Goal: Task Accomplishment & Management: Complete application form

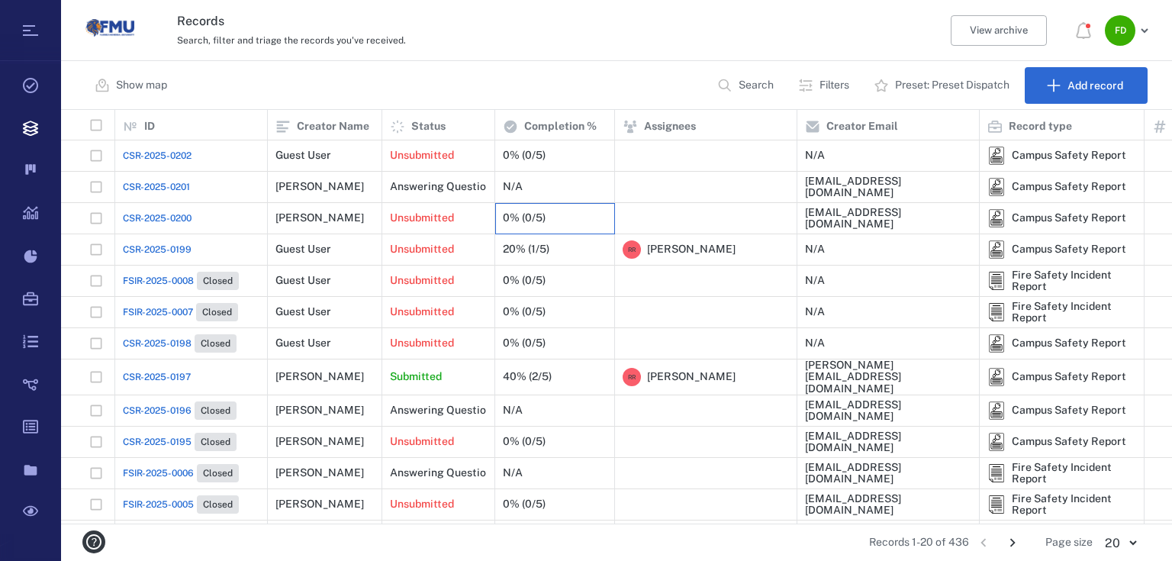
click at [577, 214] on div "0% (0/5)" at bounding box center [555, 218] width 104 height 31
click at [198, 223] on div "CSR-2025-0200" at bounding box center [191, 218] width 137 height 31
click at [232, 214] on div "CSR-2025-0200" at bounding box center [191, 218] width 137 height 31
click at [343, 220] on div "[PERSON_NAME]" at bounding box center [319, 217] width 88 height 11
click at [1063, 88] on button "Add record" at bounding box center [1085, 85] width 123 height 37
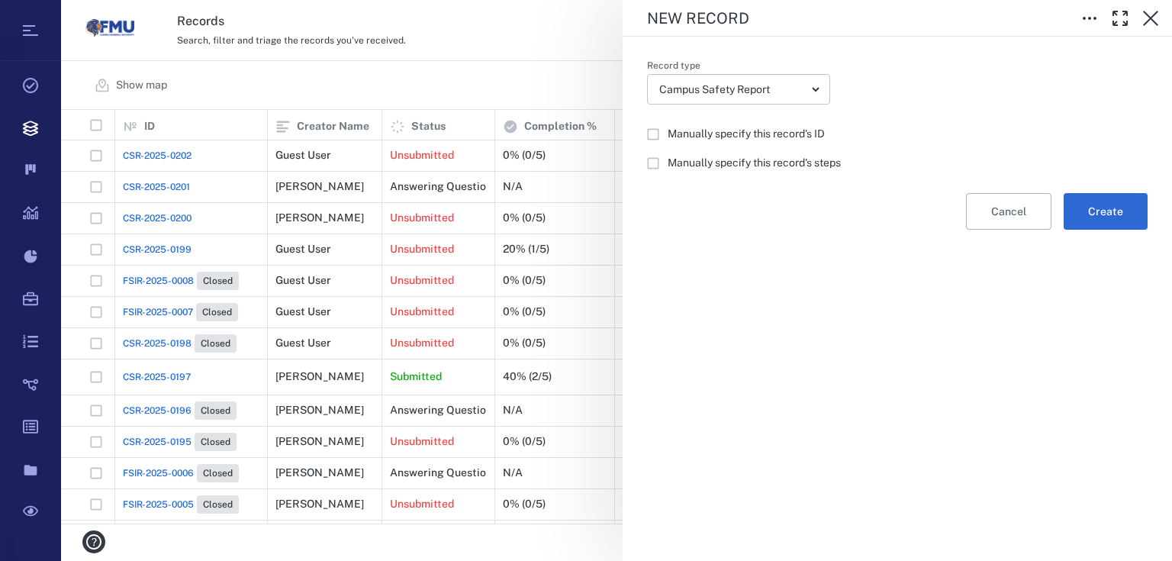
click at [817, 88] on body "Tasks Records Boards Dashboard Reports Record types Guide steps Rules Form buil…" at bounding box center [586, 280] width 1172 height 561
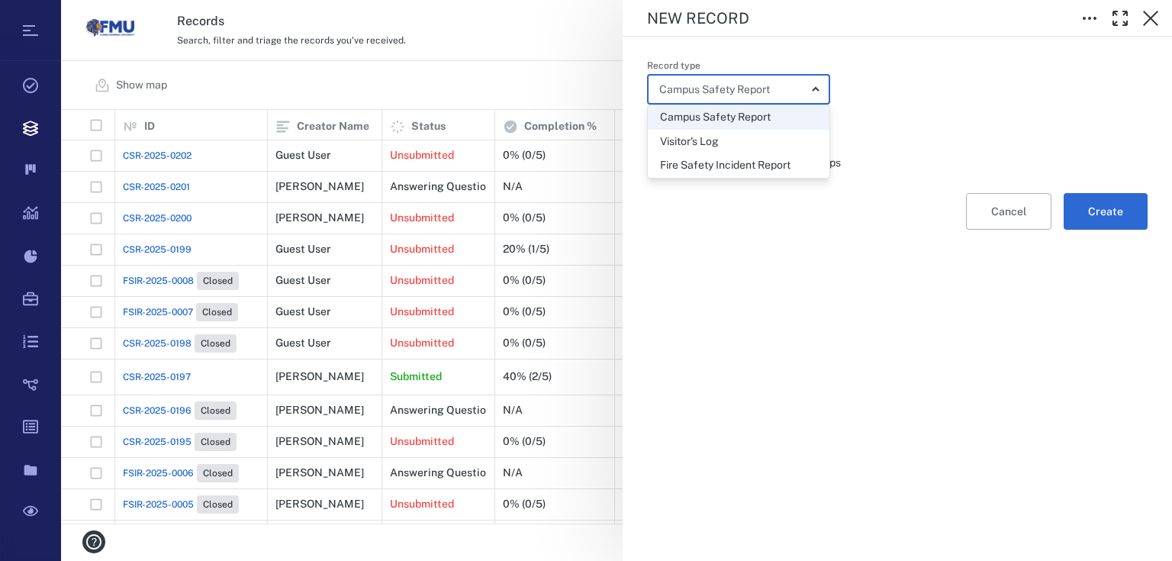
click at [817, 88] on div at bounding box center [586, 280] width 1172 height 561
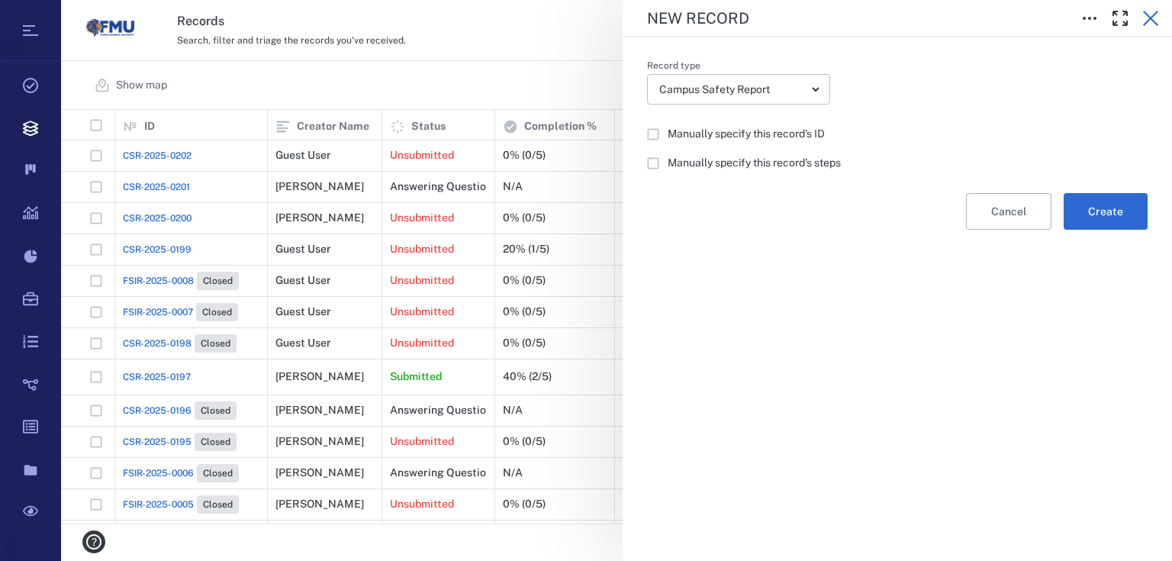
click at [1149, 15] on icon "button" at bounding box center [1150, 18] width 18 height 18
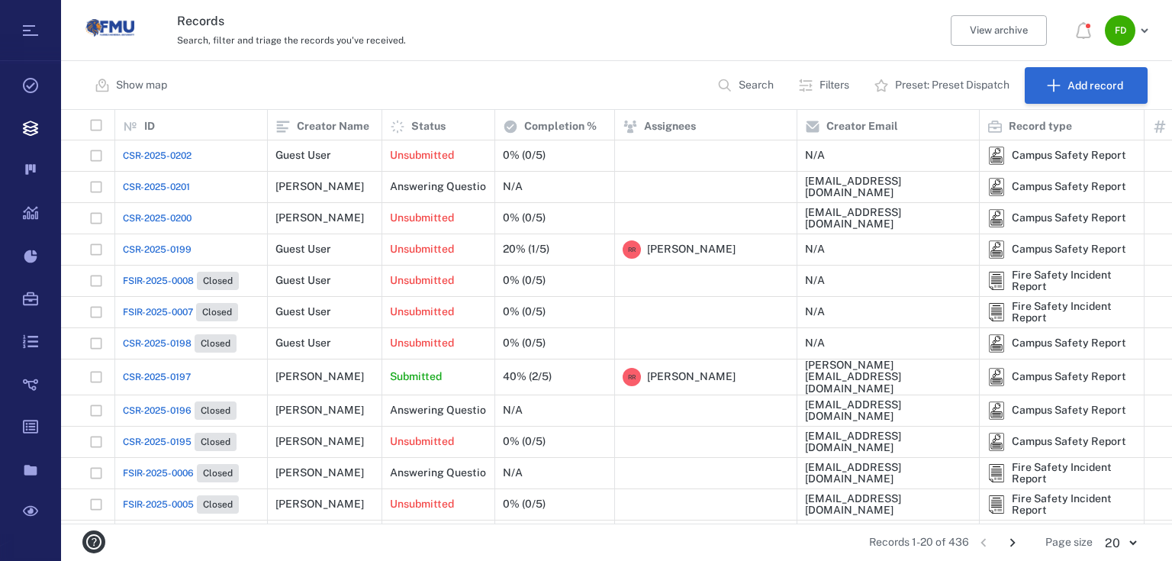
click at [1098, 92] on button "Add record" at bounding box center [1085, 85] width 123 height 37
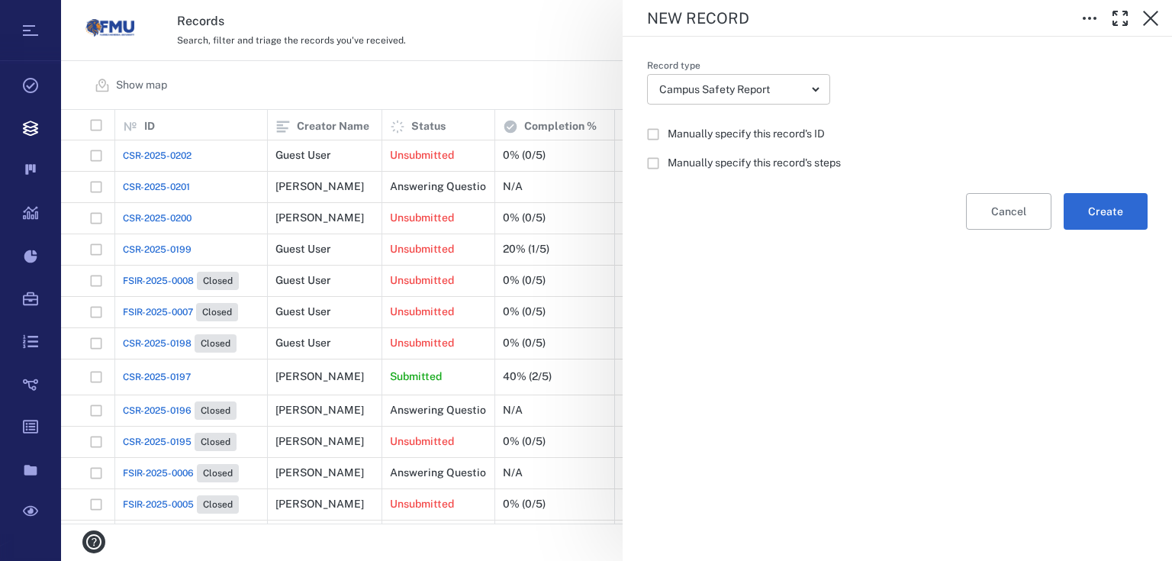
click at [812, 90] on body "Tasks Records Boards Dashboard Reports Record types Guide steps Rules Form buil…" at bounding box center [586, 280] width 1172 height 561
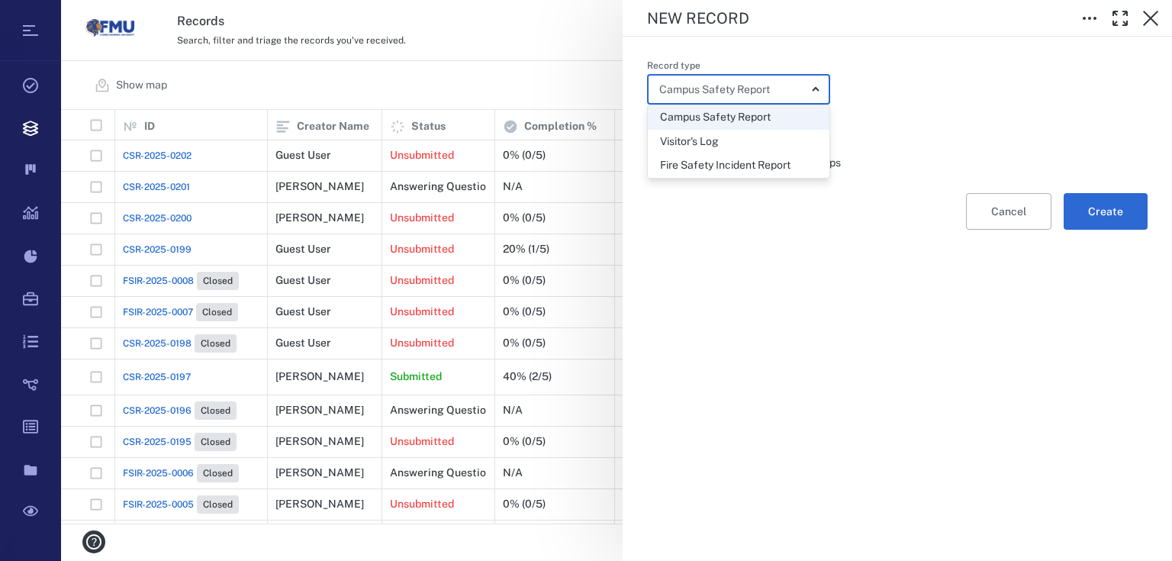
click at [886, 98] on div at bounding box center [586, 280] width 1172 height 561
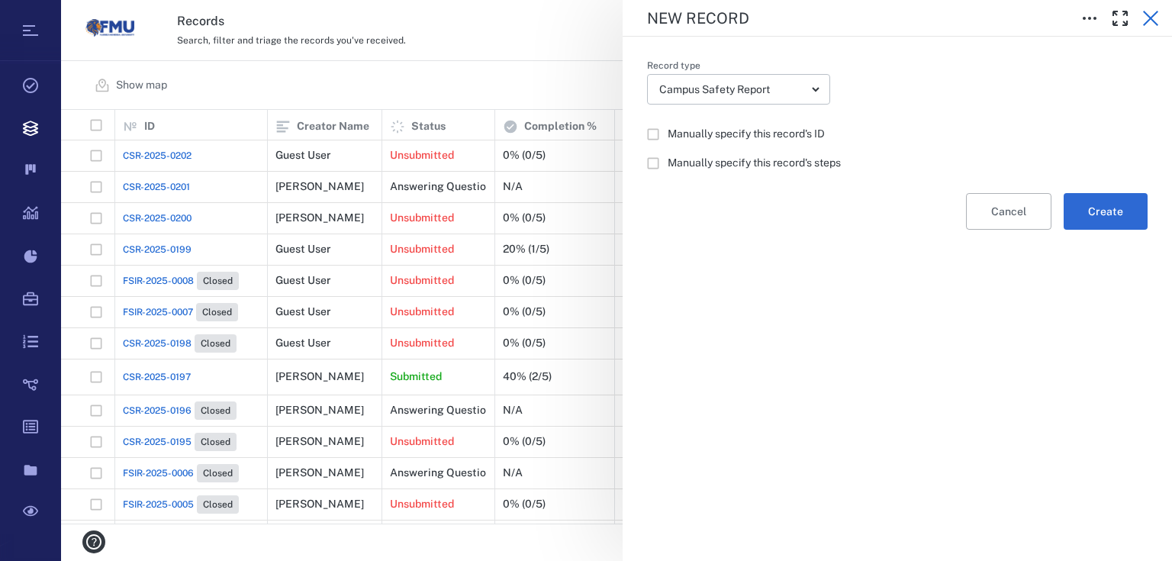
click at [1143, 13] on icon "button" at bounding box center [1150, 18] width 18 height 18
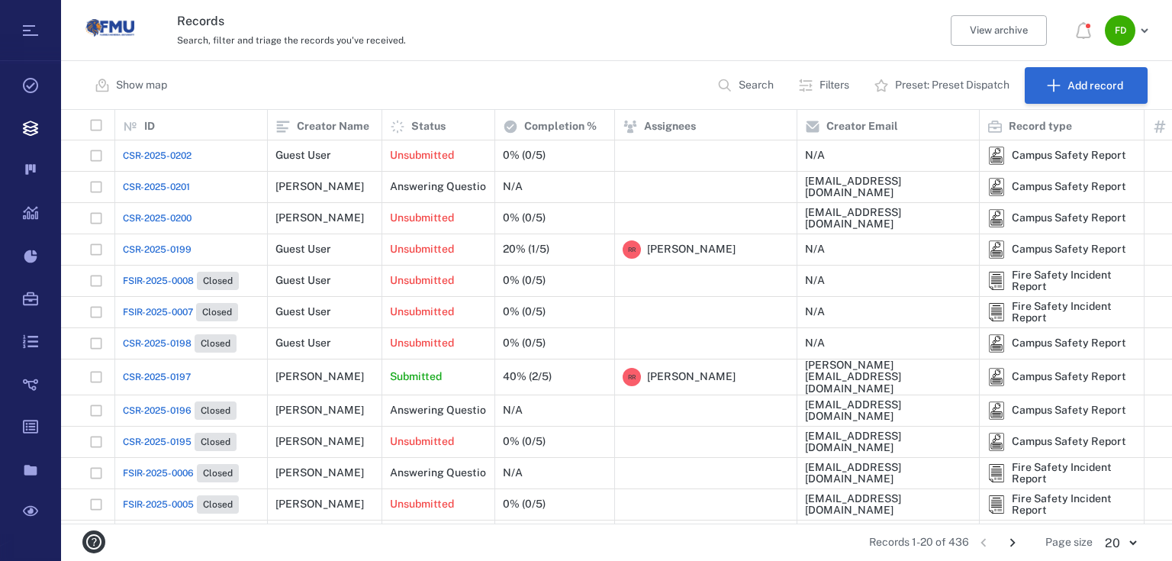
click at [1089, 95] on button "Add record" at bounding box center [1085, 85] width 123 height 37
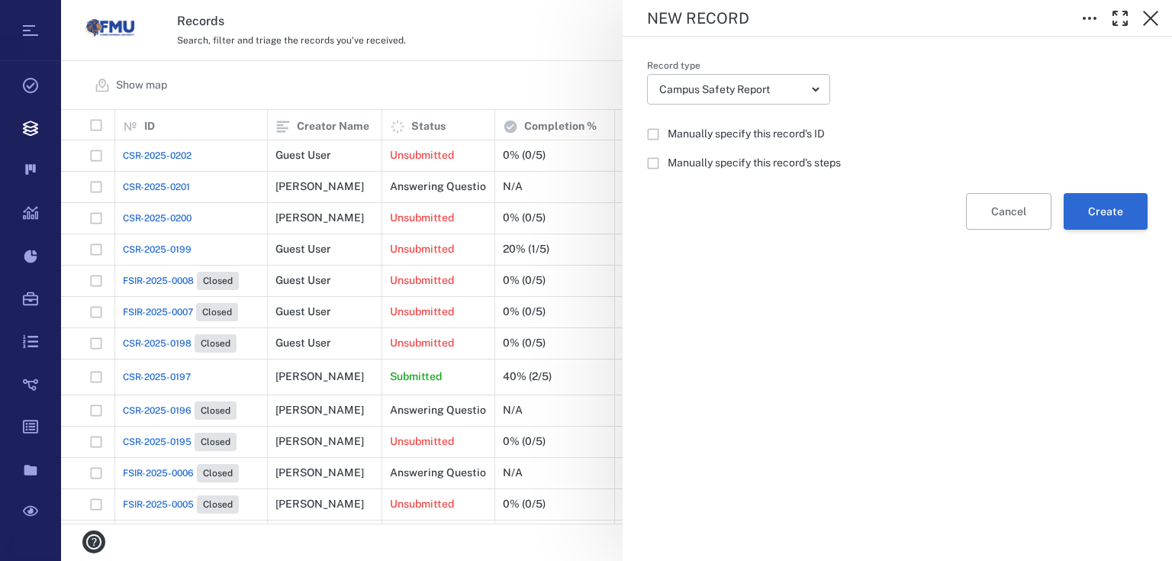
click at [1105, 213] on button "Create" at bounding box center [1105, 211] width 84 height 37
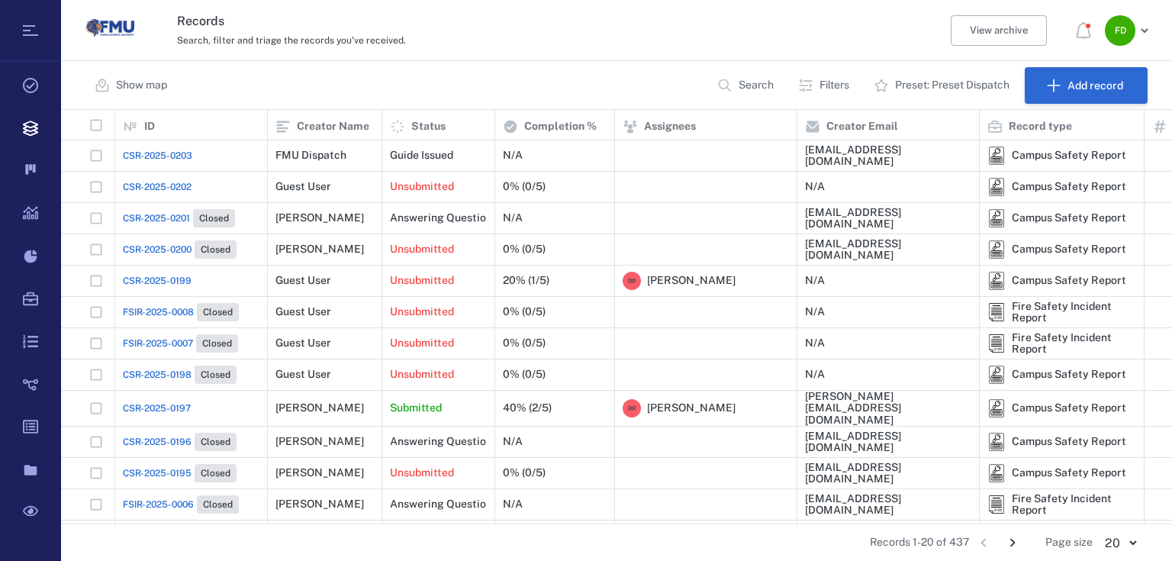
click at [1102, 85] on button "Add record" at bounding box center [1085, 85] width 123 height 37
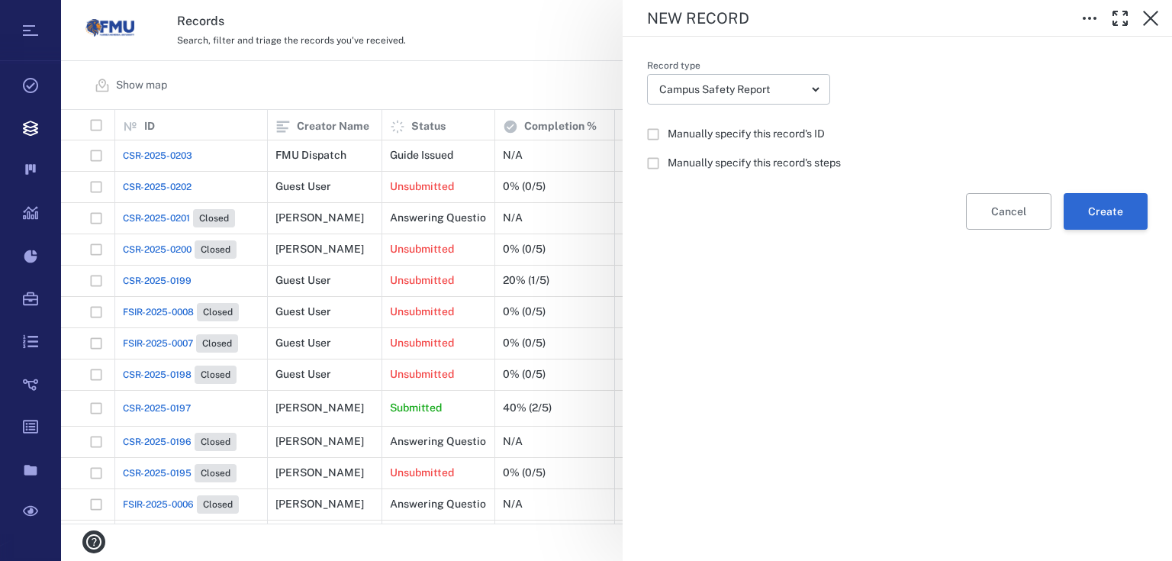
click at [1100, 196] on button "Create" at bounding box center [1105, 211] width 84 height 37
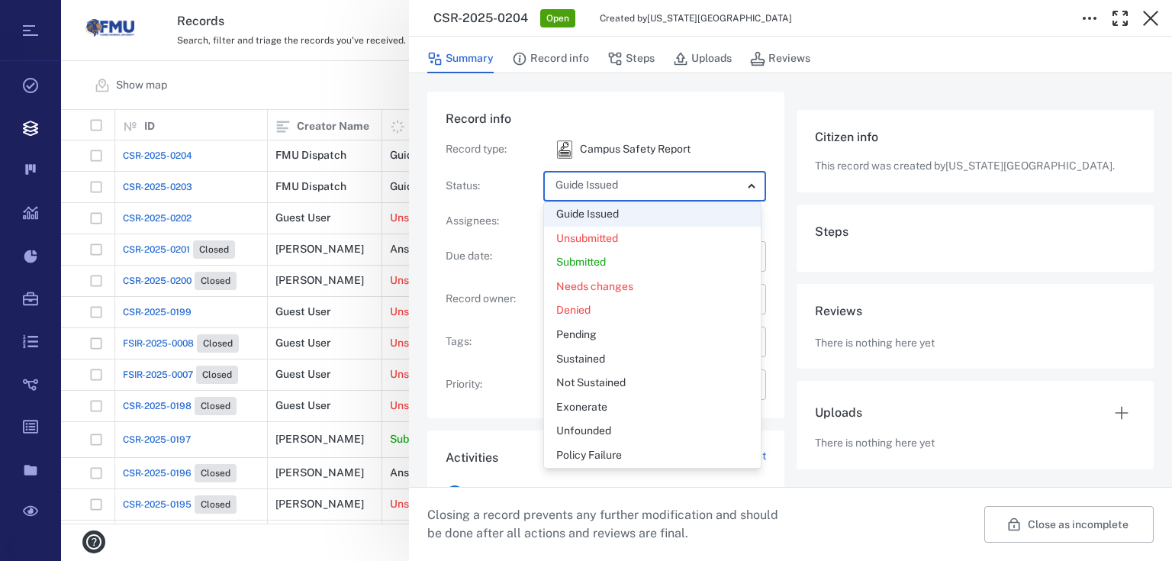
click at [637, 192] on body "Tasks Records Boards Dashboard Reports Record types Guide steps Rules Form buil…" at bounding box center [586, 280] width 1172 height 561
click at [624, 185] on div at bounding box center [586, 280] width 1172 height 561
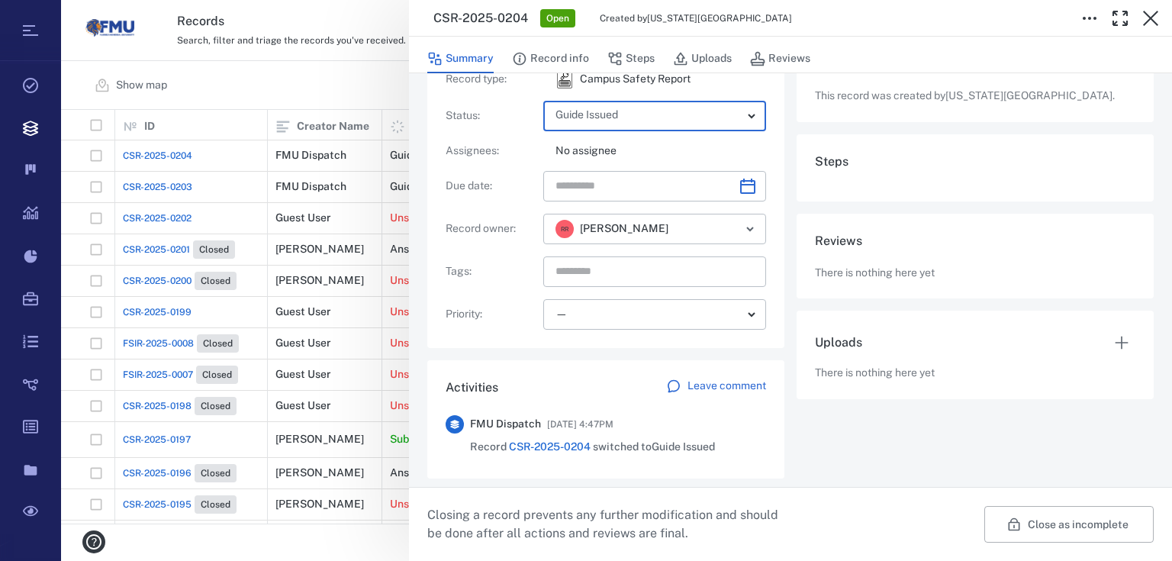
scroll to position [73, 0]
click at [546, 60] on button "Record info" at bounding box center [550, 58] width 77 height 29
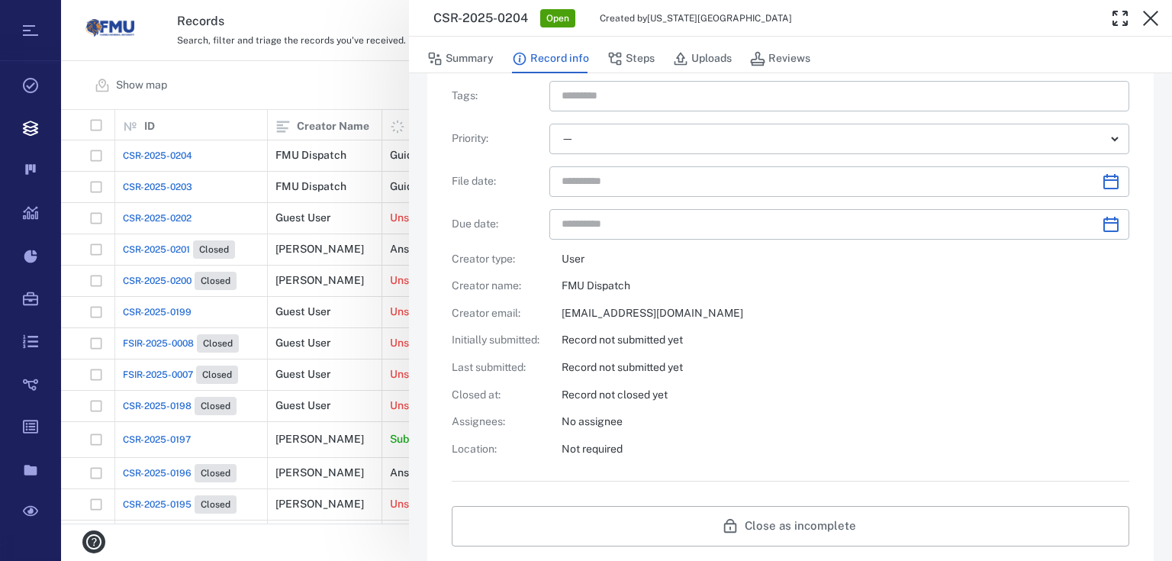
scroll to position [607, 0]
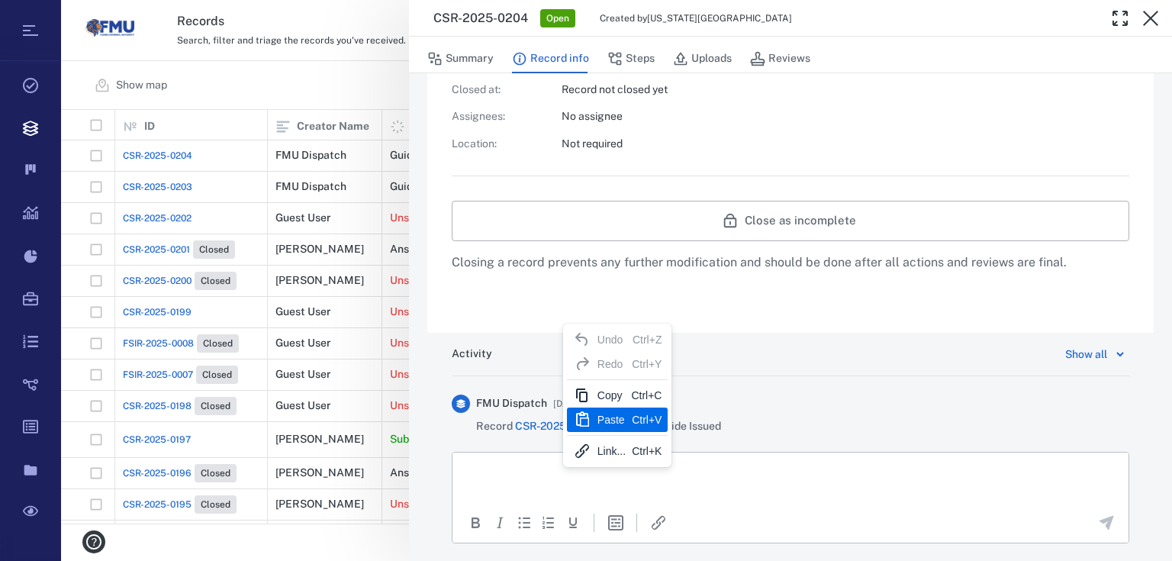
click at [624, 417] on div "Paste Ctrl+V" at bounding box center [617, 419] width 101 height 24
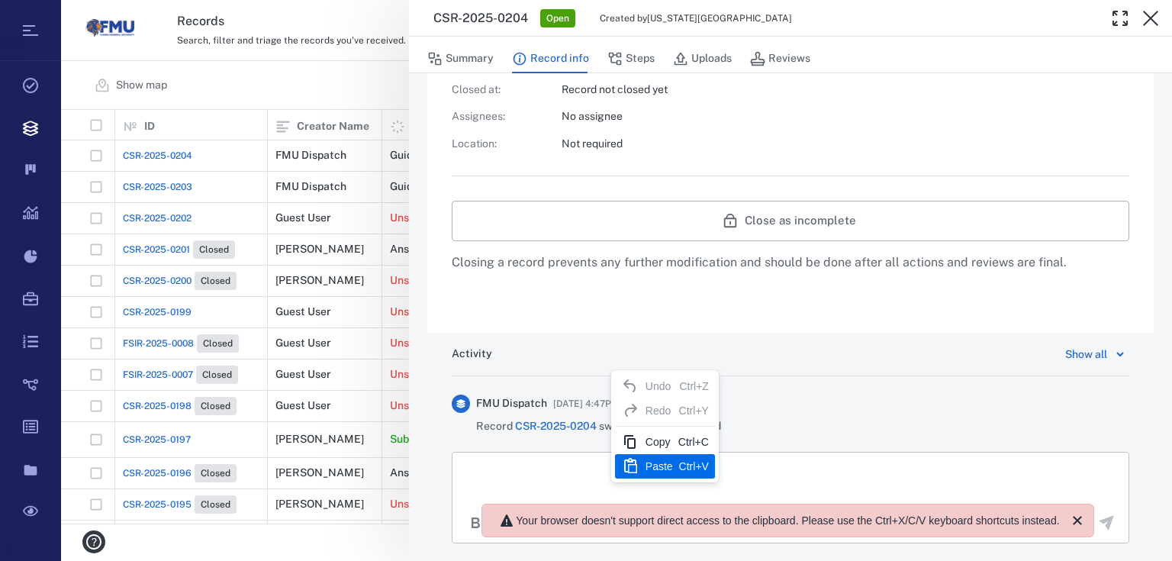
click at [661, 467] on div "Paste" at bounding box center [658, 466] width 27 height 18
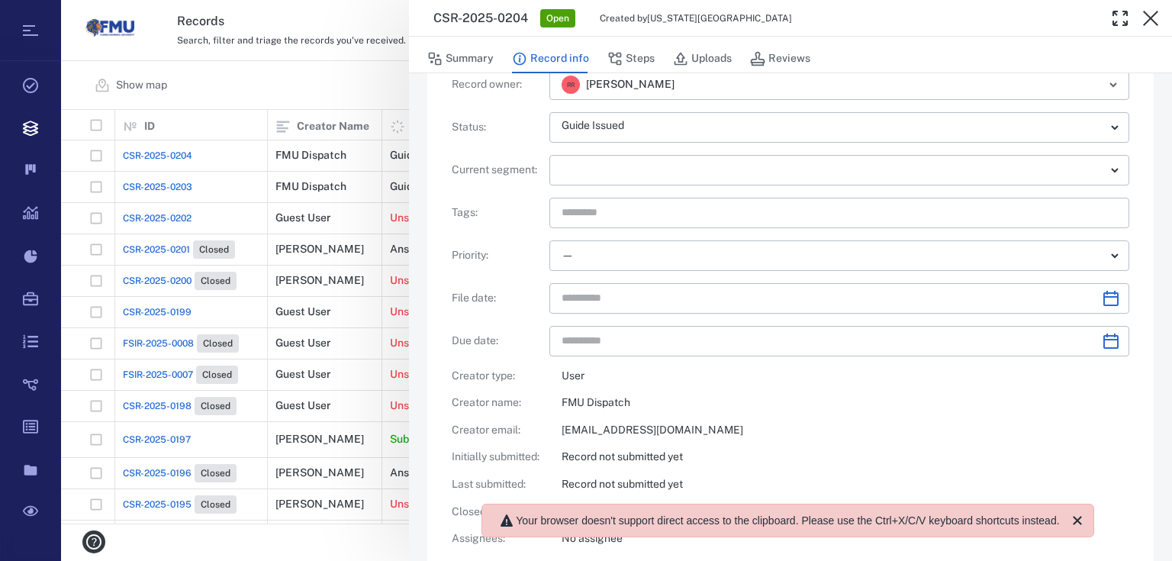
scroll to position [0, 0]
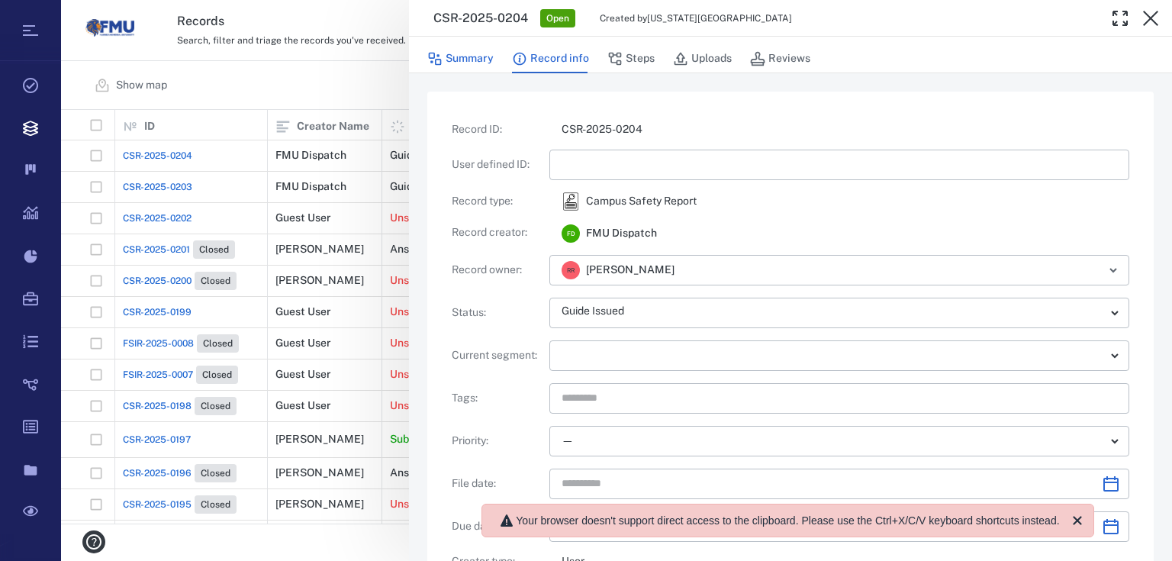
click at [484, 56] on button "Summary" at bounding box center [460, 58] width 66 height 29
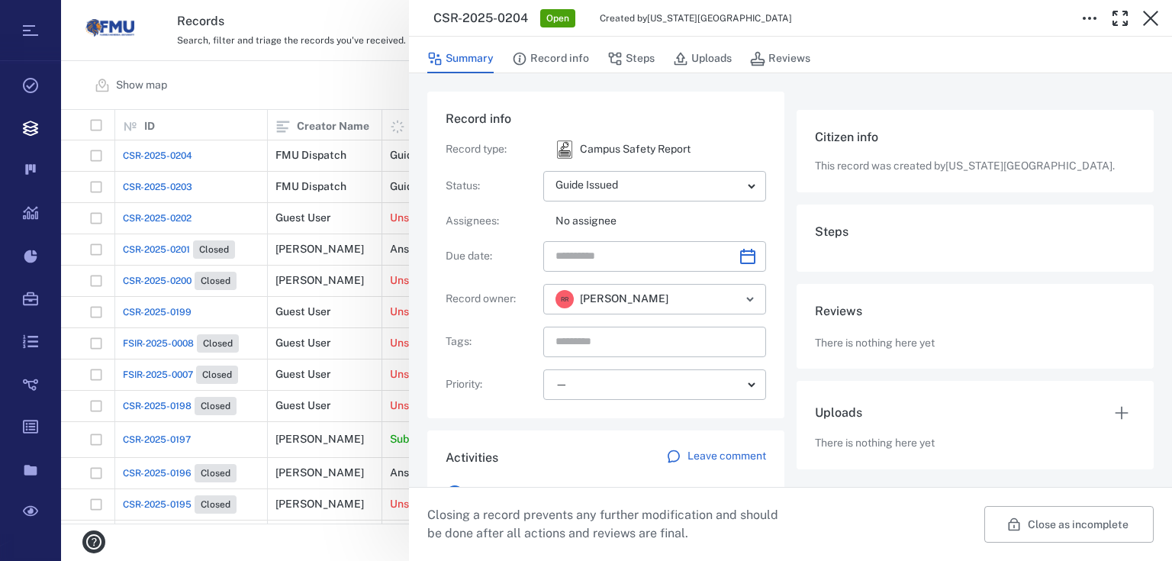
click at [874, 165] on p "This record was created by [US_STATE][GEOGRAPHIC_DATA] ." at bounding box center [975, 166] width 320 height 15
click at [574, 67] on button "Record info" at bounding box center [550, 58] width 77 height 29
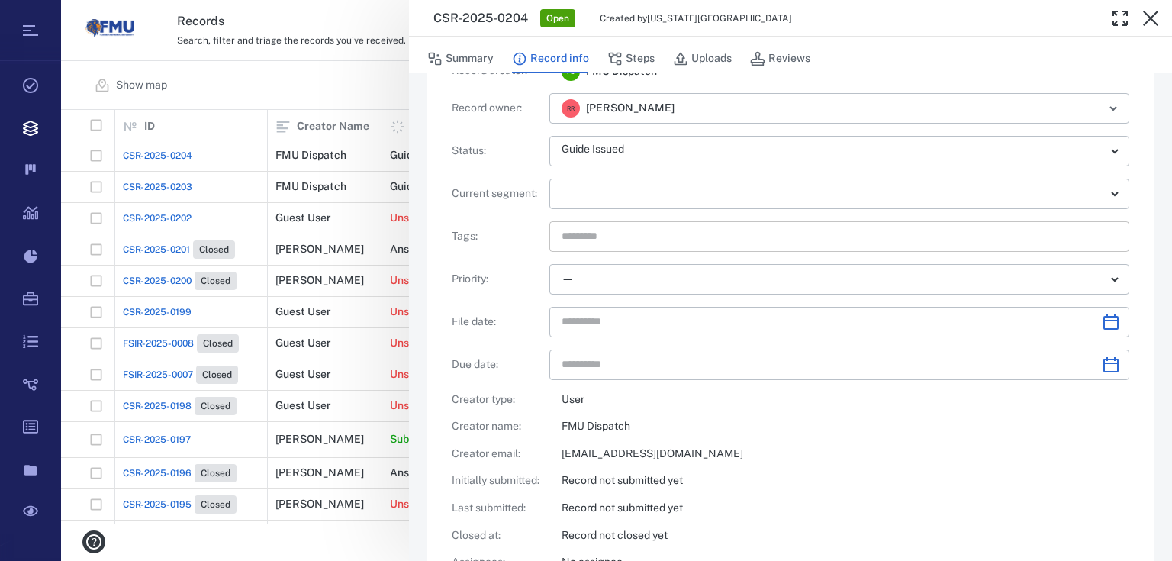
scroll to position [183, 0]
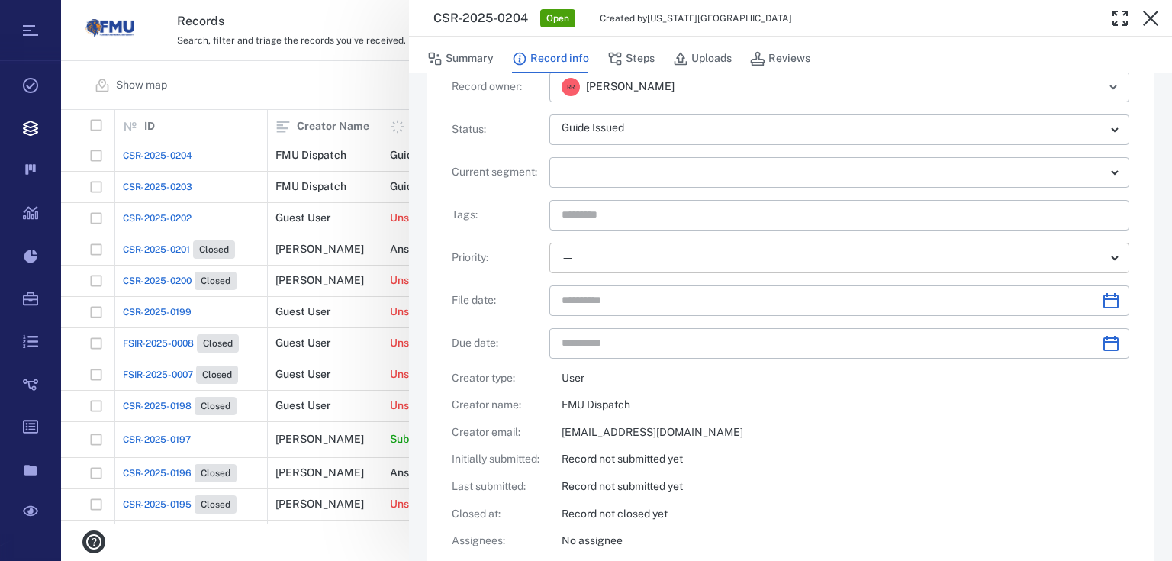
click at [583, 265] on body "Tasks Records Boards Dashboard Reports Record types Guide steps Rules Form buil…" at bounding box center [586, 280] width 1172 height 561
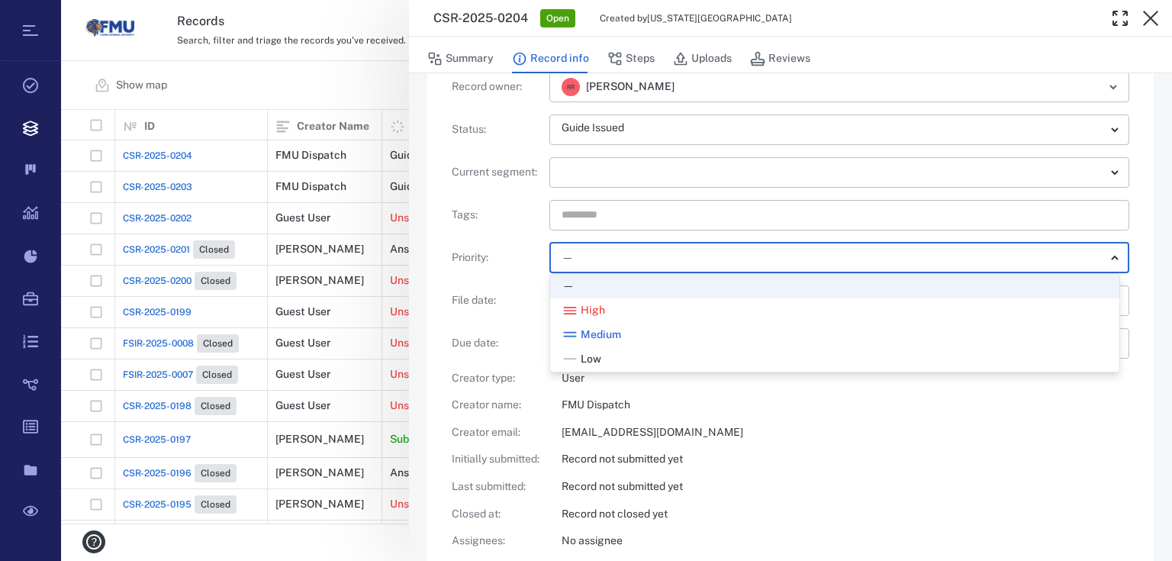
click at [597, 319] on li "High" at bounding box center [834, 310] width 569 height 24
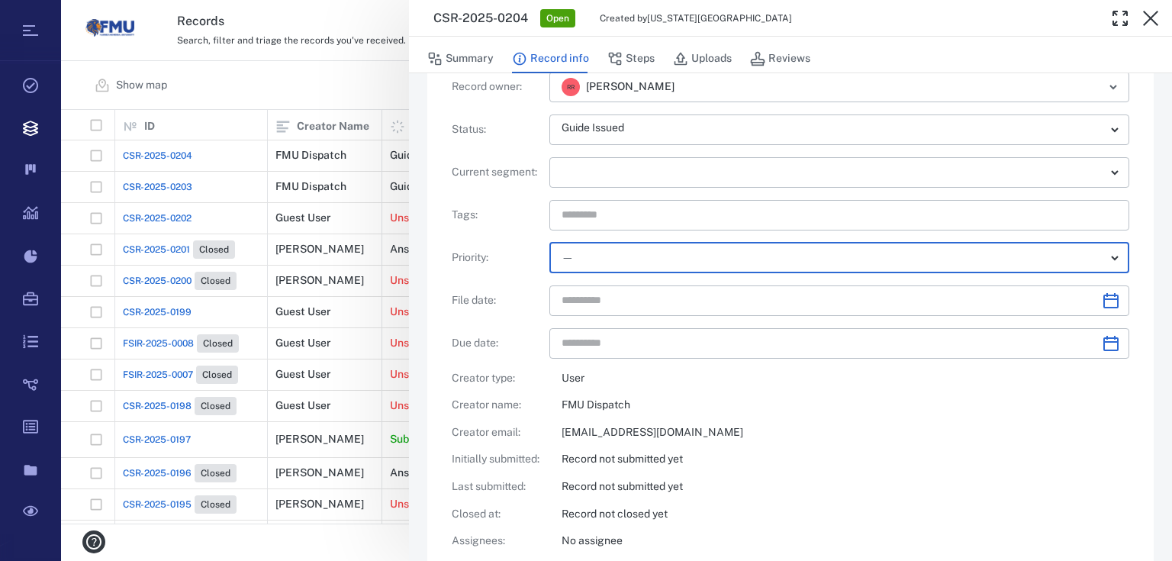
type input "**"
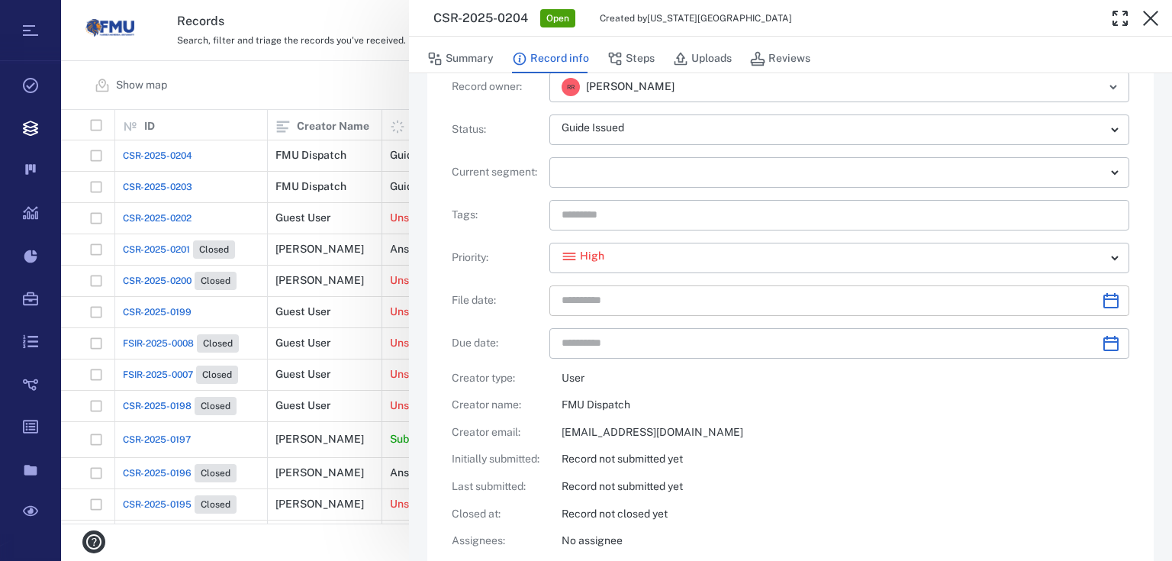
click at [1108, 302] on icon "Choose date" at bounding box center [1110, 300] width 15 height 15
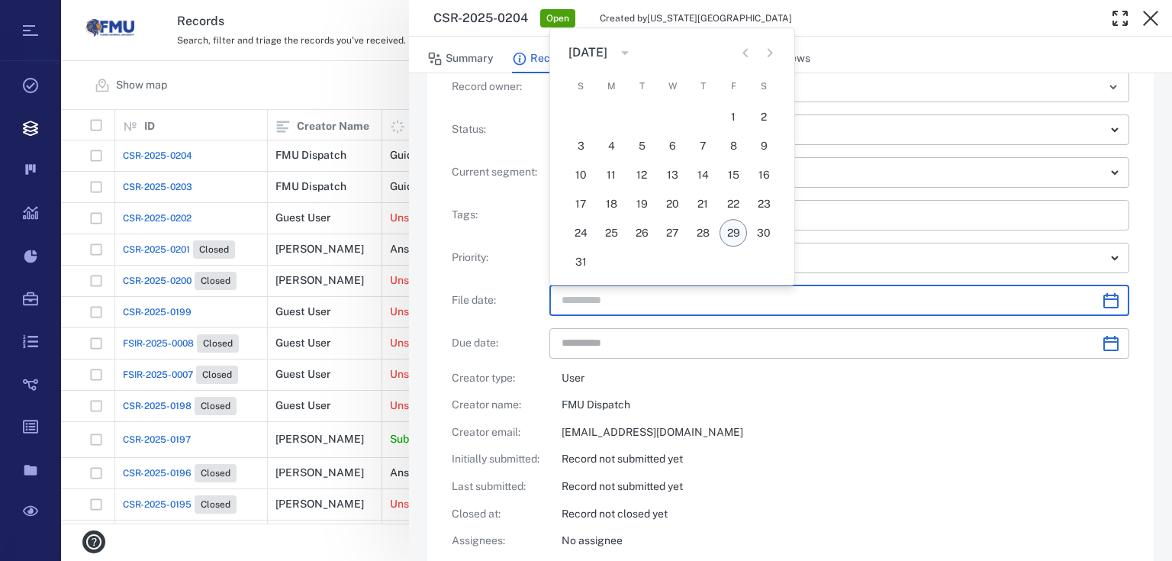
click at [735, 234] on button "29" at bounding box center [732, 232] width 27 height 27
type input "**********"
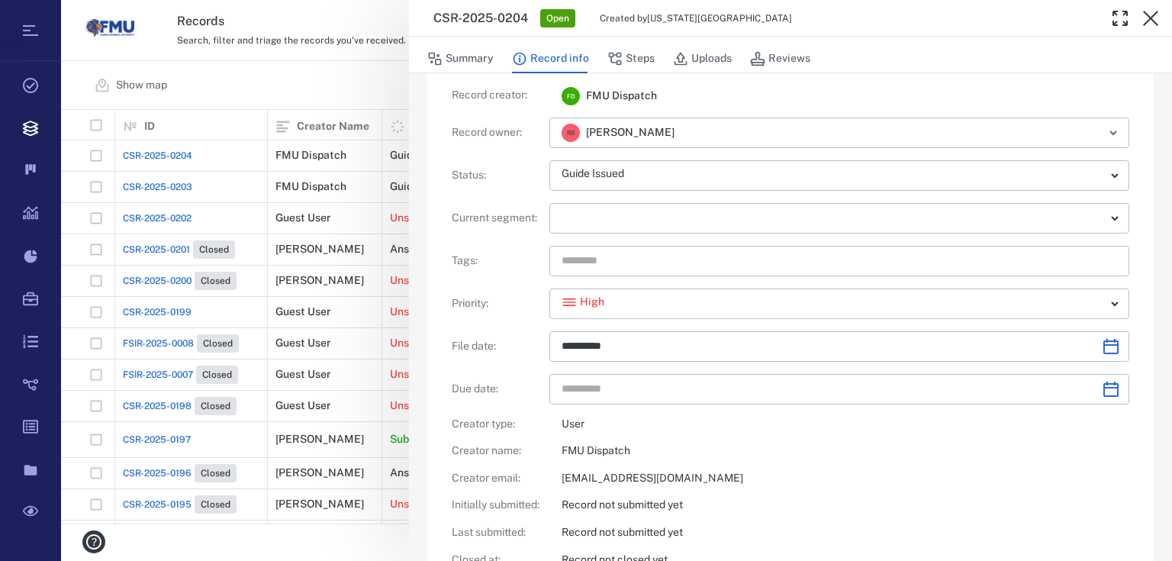
scroll to position [122, 0]
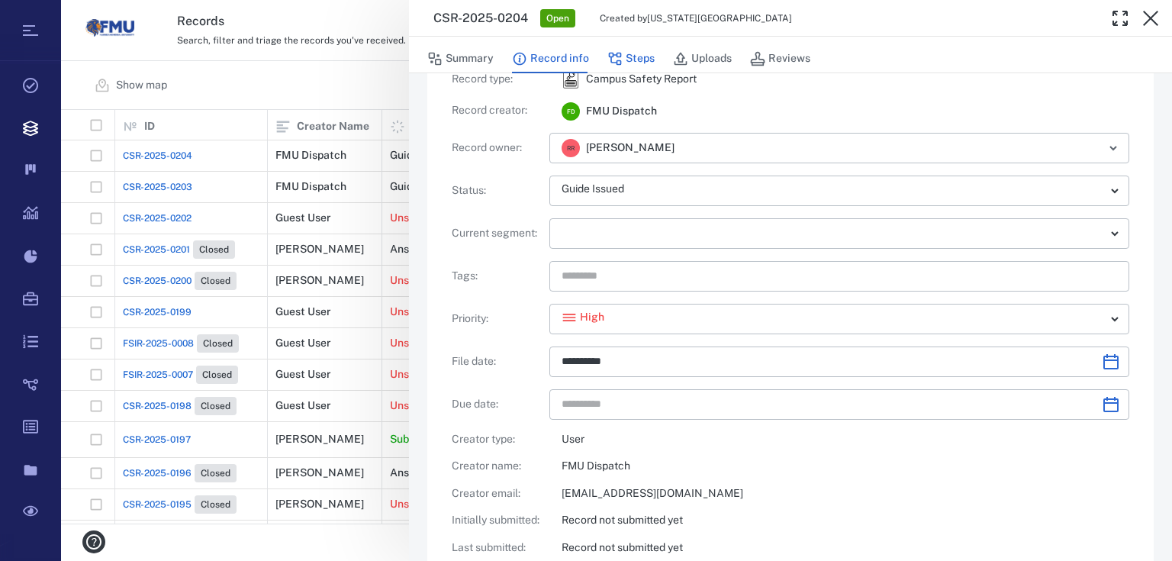
click at [641, 68] on button "Steps" at bounding box center [630, 58] width 47 height 29
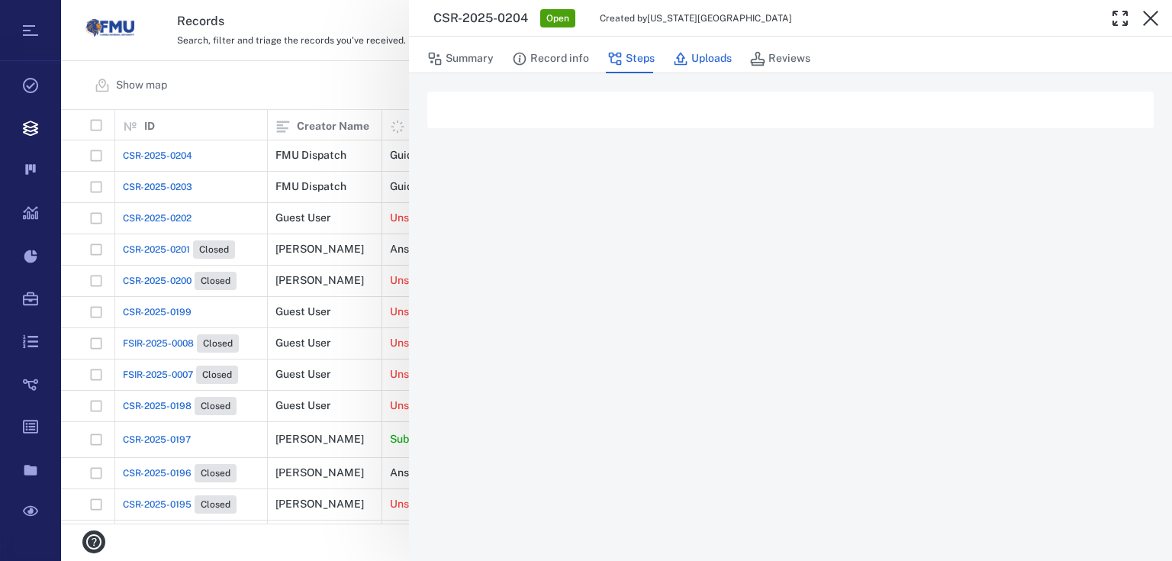
click at [691, 56] on button "Uploads" at bounding box center [702, 58] width 59 height 29
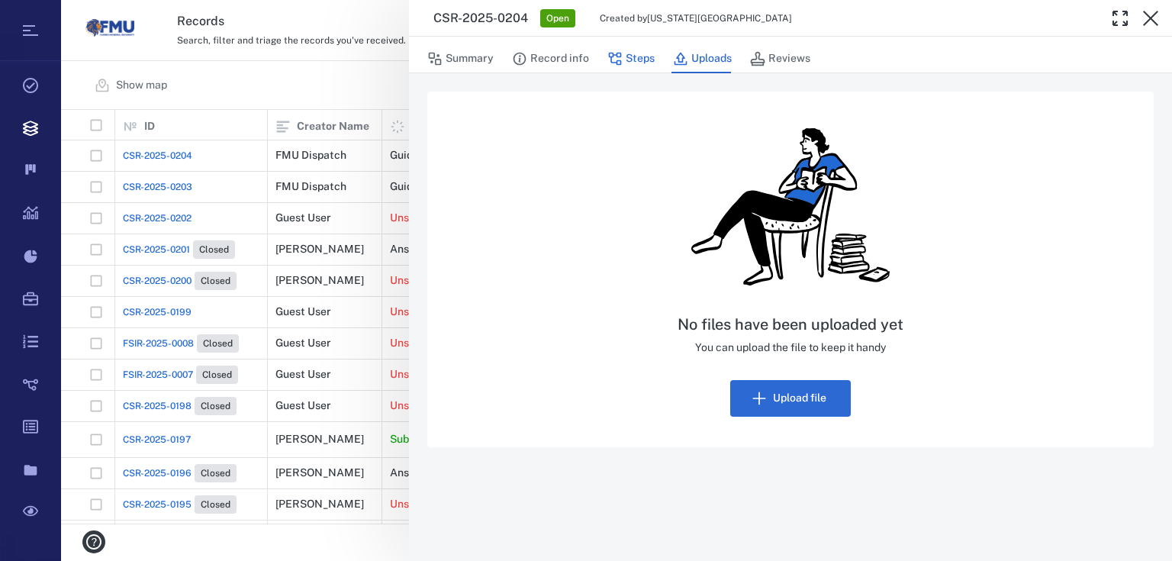
click at [635, 60] on button "Steps" at bounding box center [630, 58] width 47 height 29
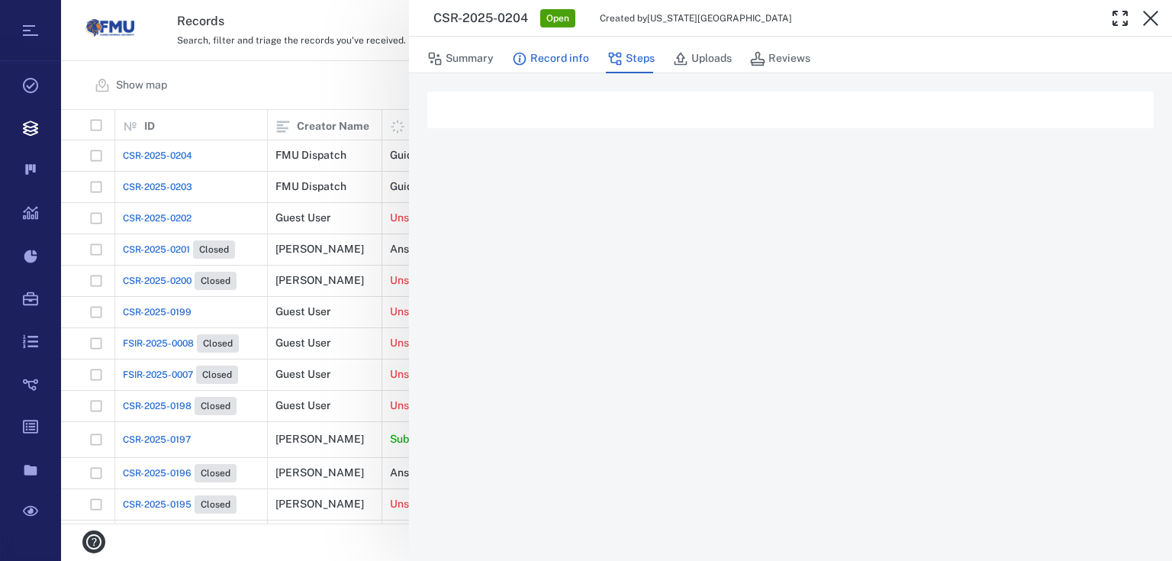
click at [539, 58] on button "Record info" at bounding box center [550, 58] width 77 height 29
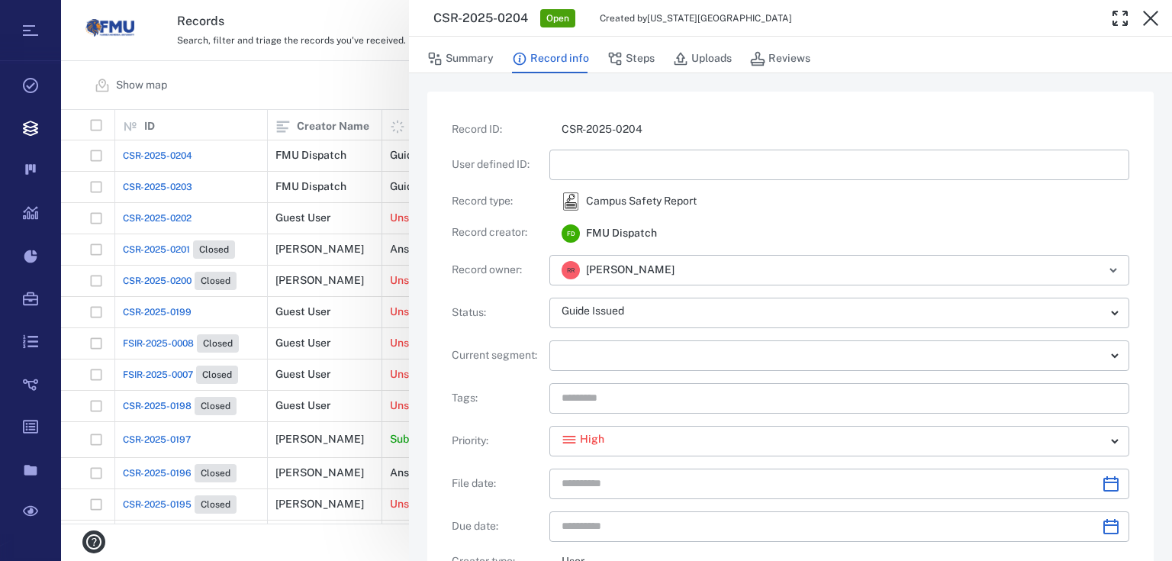
type input "**********"
click at [476, 52] on button "Summary" at bounding box center [460, 58] width 66 height 29
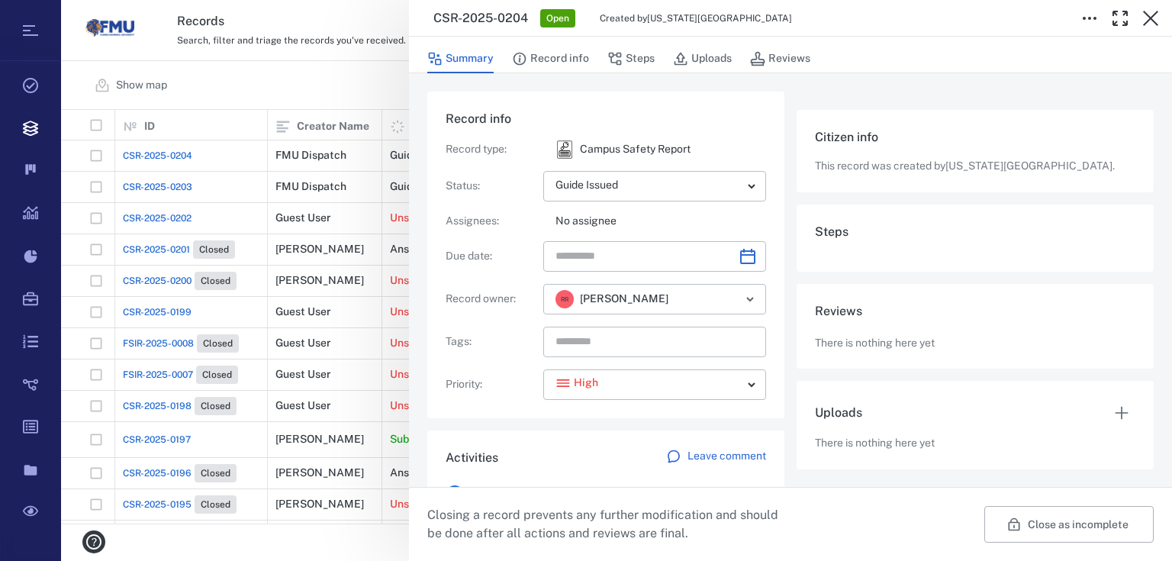
click at [851, 147] on div "Citizen info This record was created by [US_STATE][GEOGRAPHIC_DATA] ." at bounding box center [974, 151] width 357 height 82
click at [830, 233] on h6 "Steps" at bounding box center [975, 232] width 320 height 18
click at [873, 333] on div "Reviews There is nothing here yet" at bounding box center [974, 326] width 357 height 85
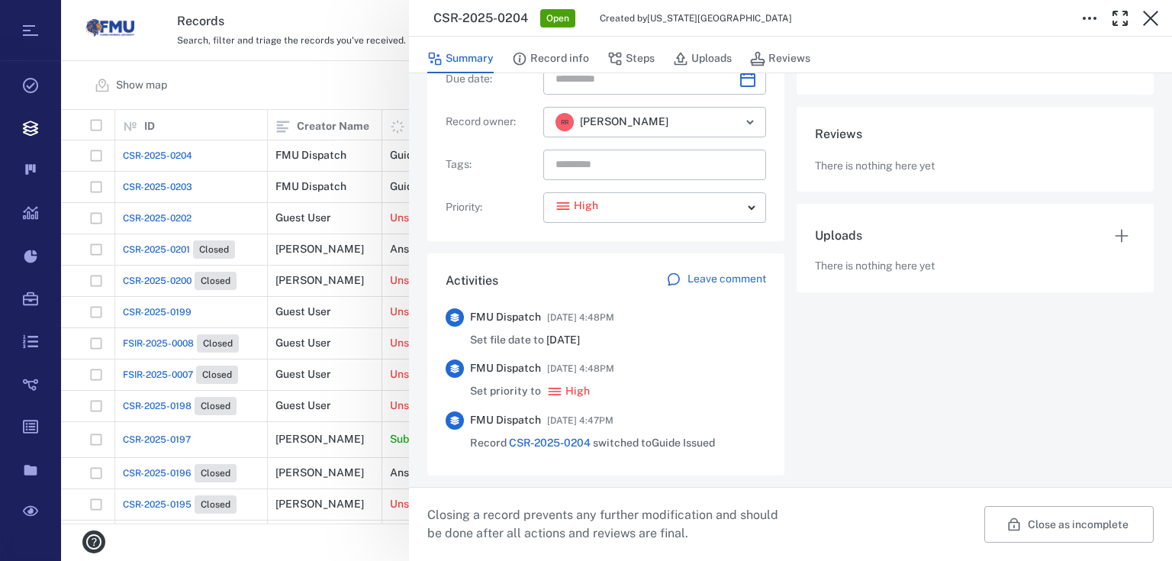
click at [693, 275] on p "Leave comment" at bounding box center [726, 279] width 79 height 15
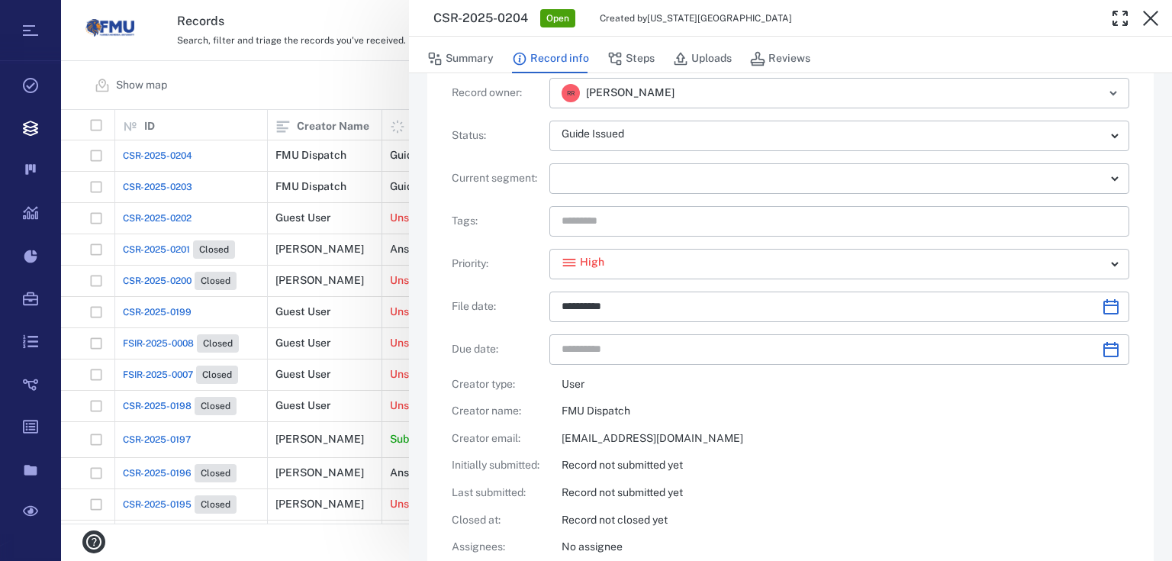
type input "**********"
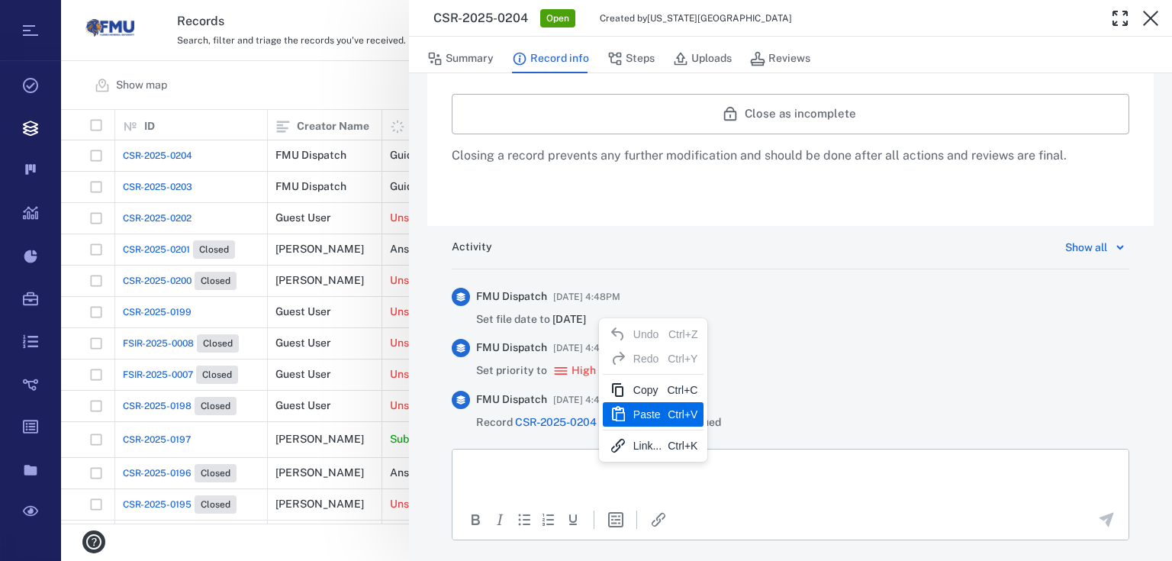
click at [663, 417] on div "Paste Ctrl+V" at bounding box center [653, 414] width 101 height 24
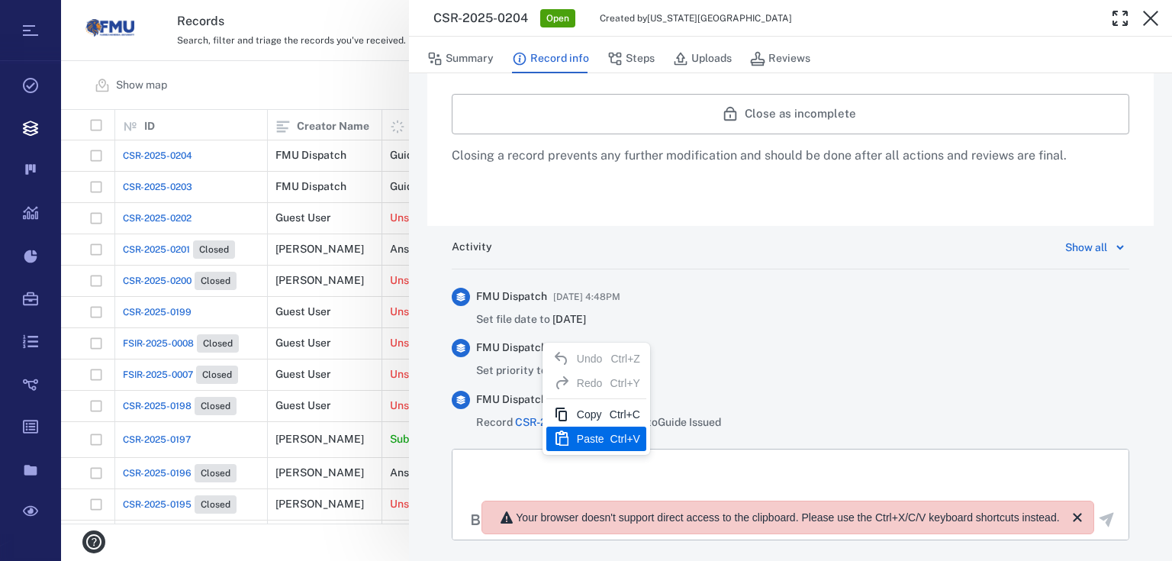
click at [605, 442] on div "Paste Ctrl+V" at bounding box center [596, 438] width 100 height 24
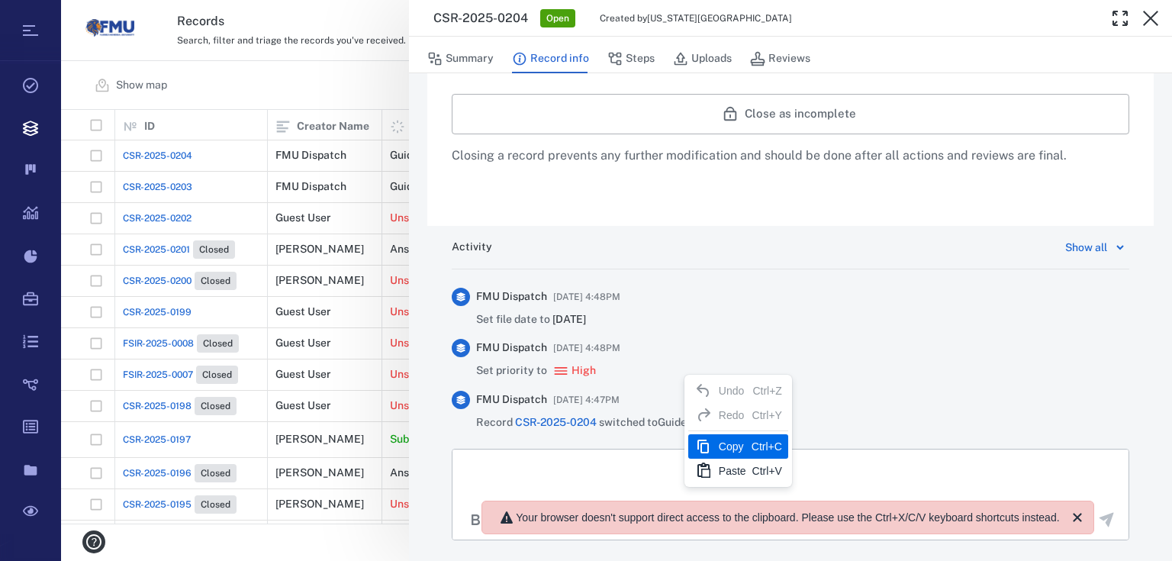
click at [732, 451] on div "Copy" at bounding box center [732, 446] width 27 height 18
click at [702, 58] on button "Uploads" at bounding box center [702, 58] width 59 height 29
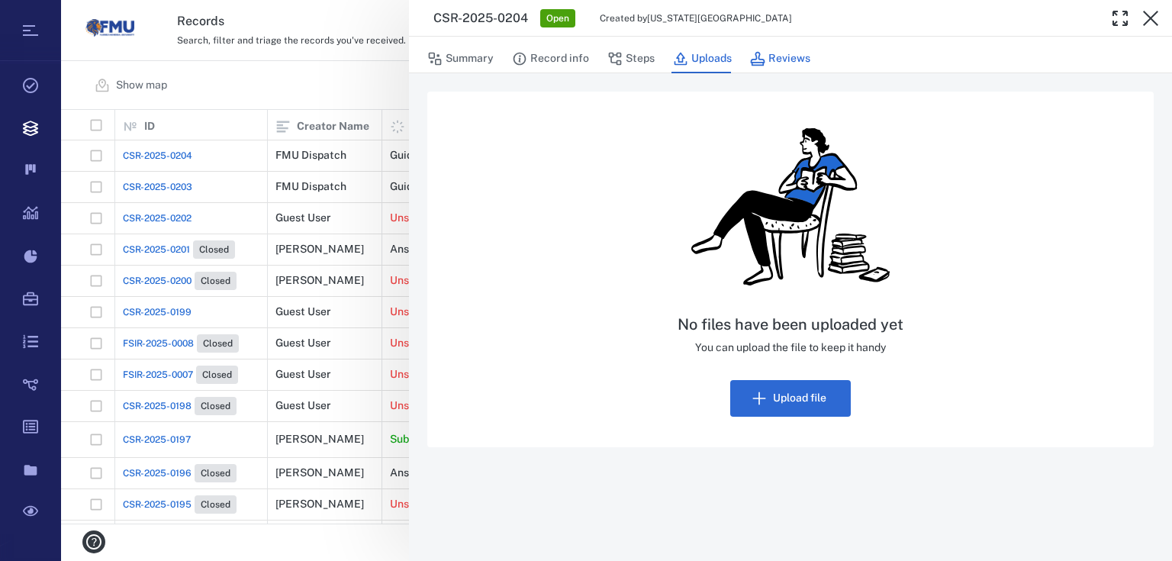
click at [793, 61] on button "Reviews" at bounding box center [780, 58] width 60 height 29
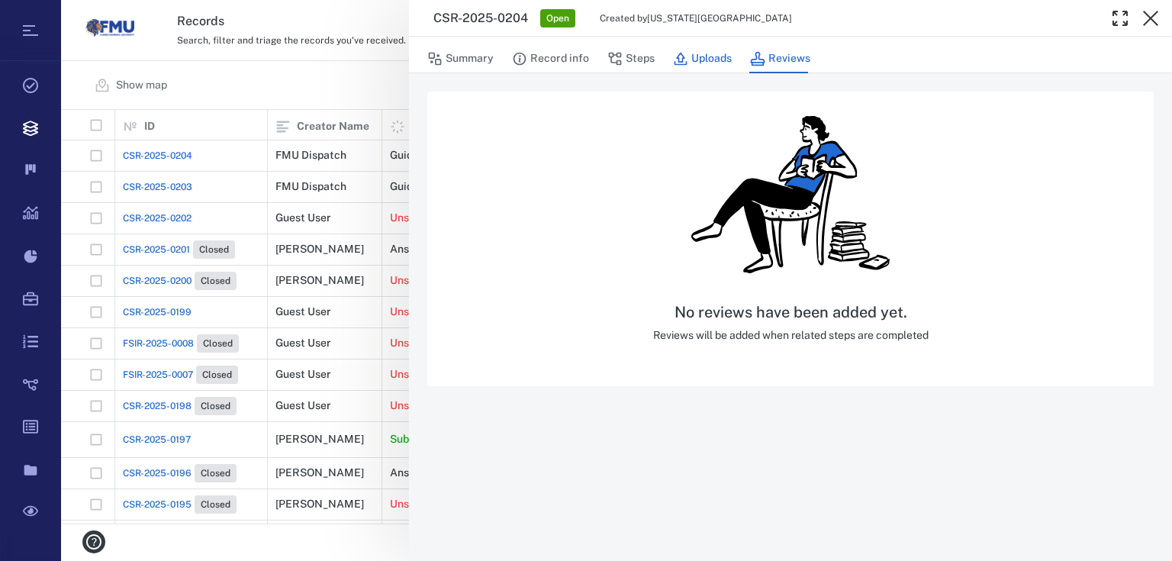
click at [726, 53] on button "Uploads" at bounding box center [702, 58] width 59 height 29
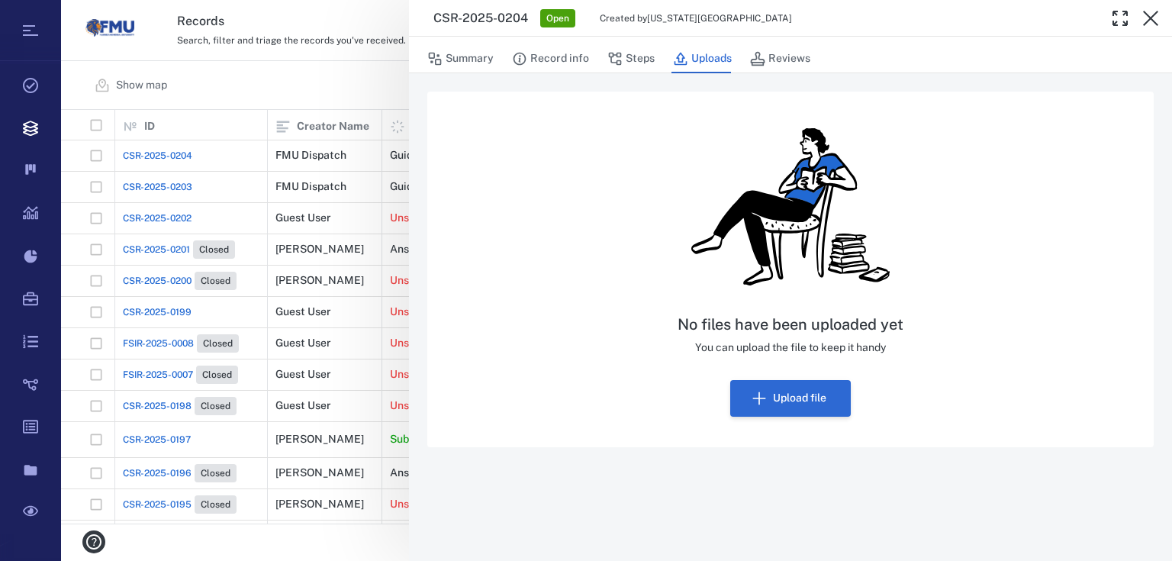
click at [797, 408] on button "Upload file" at bounding box center [790, 398] width 121 height 37
click at [626, 50] on button "Steps" at bounding box center [630, 58] width 47 height 29
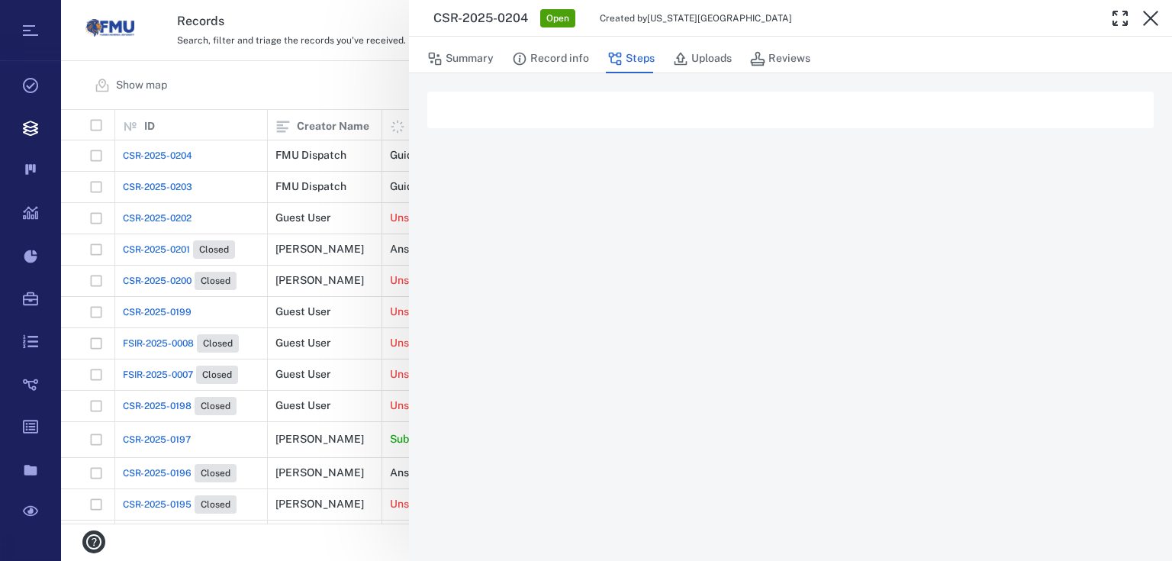
click at [601, 96] on div at bounding box center [790, 110] width 726 height 37
click at [1059, 104] on div at bounding box center [790, 110] width 726 height 37
click at [519, 53] on icon "button" at bounding box center [519, 59] width 13 height 13
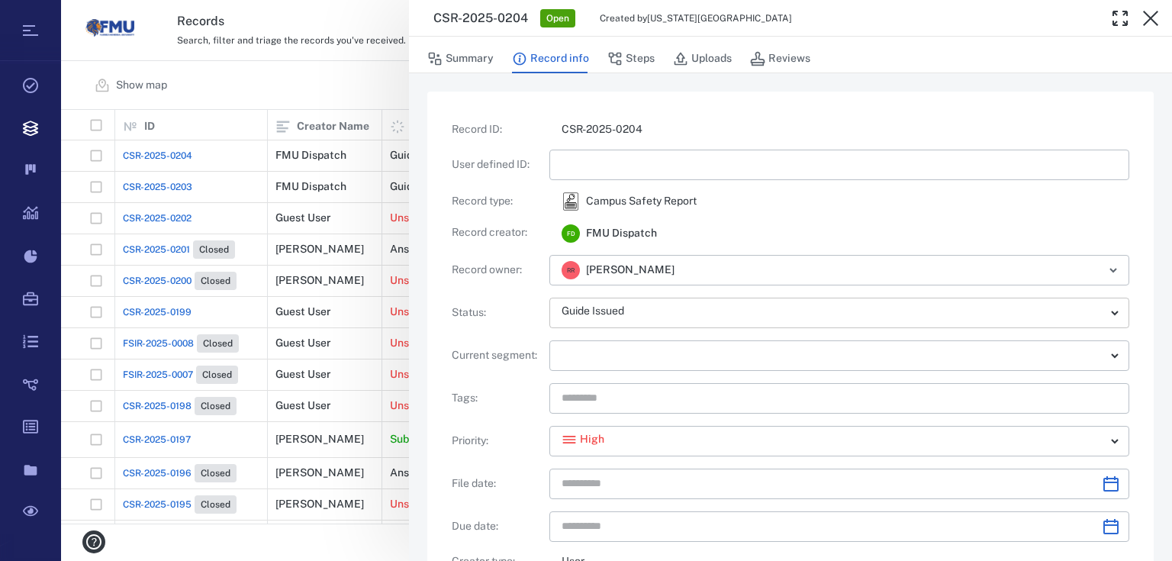
type input "**********"
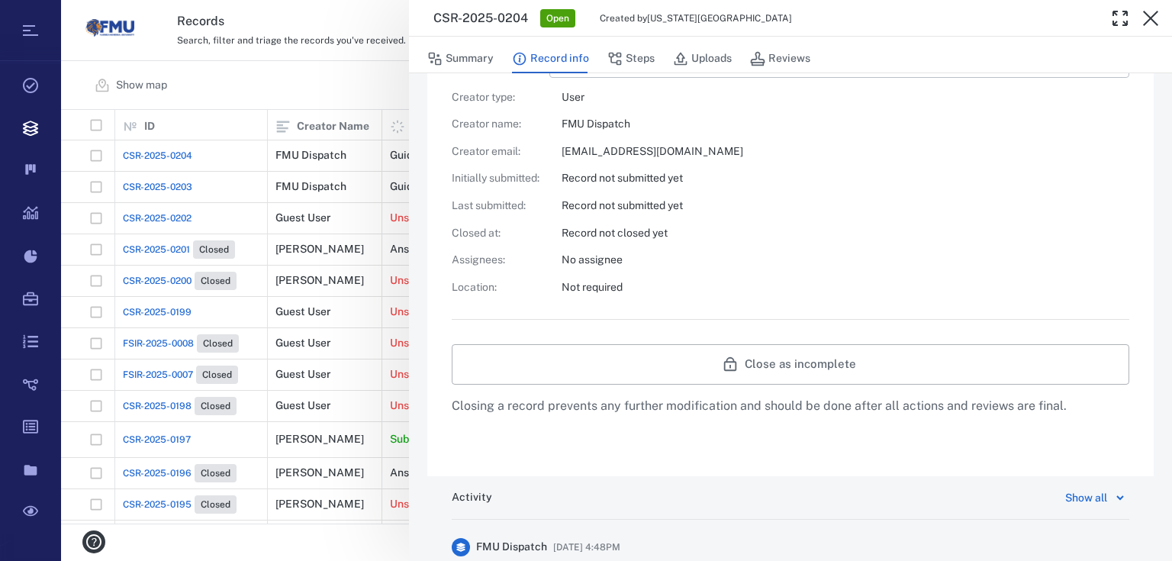
scroll to position [488, 0]
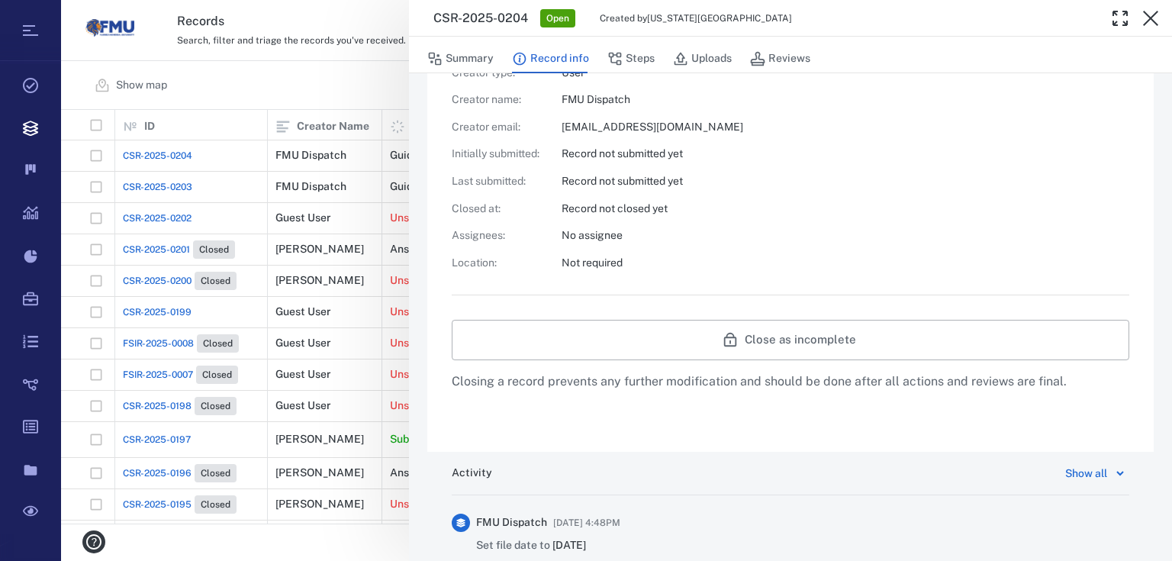
click at [1084, 485] on div "Activity Show all" at bounding box center [790, 479] width 677 height 31
click at [1111, 474] on icon at bounding box center [1120, 473] width 18 height 18
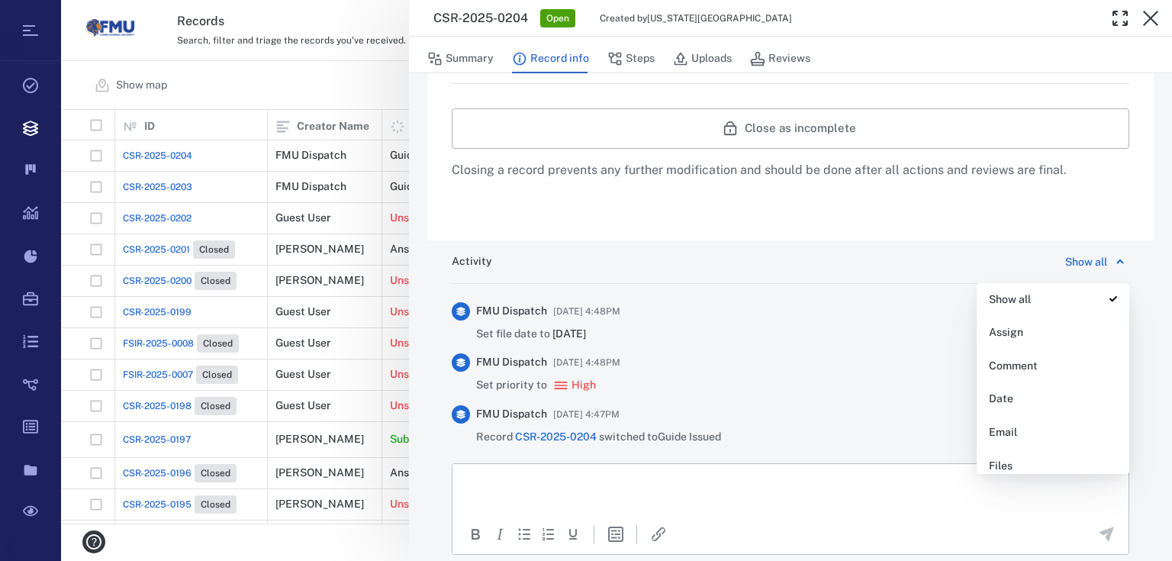
scroll to position [772, 0]
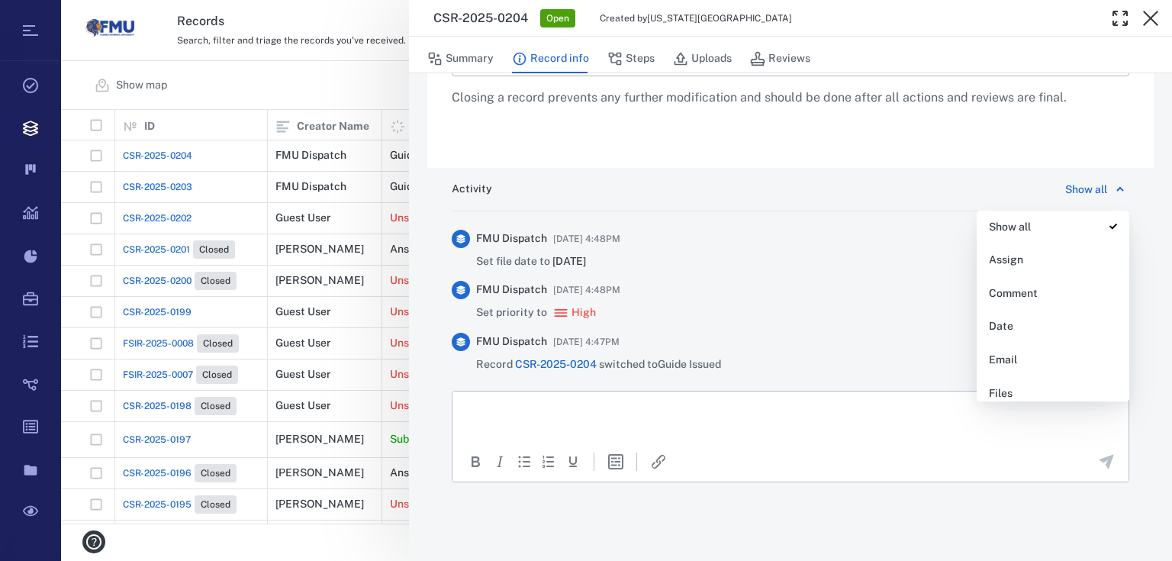
click at [1044, 298] on p "Comment" at bounding box center [1053, 293] width 128 height 15
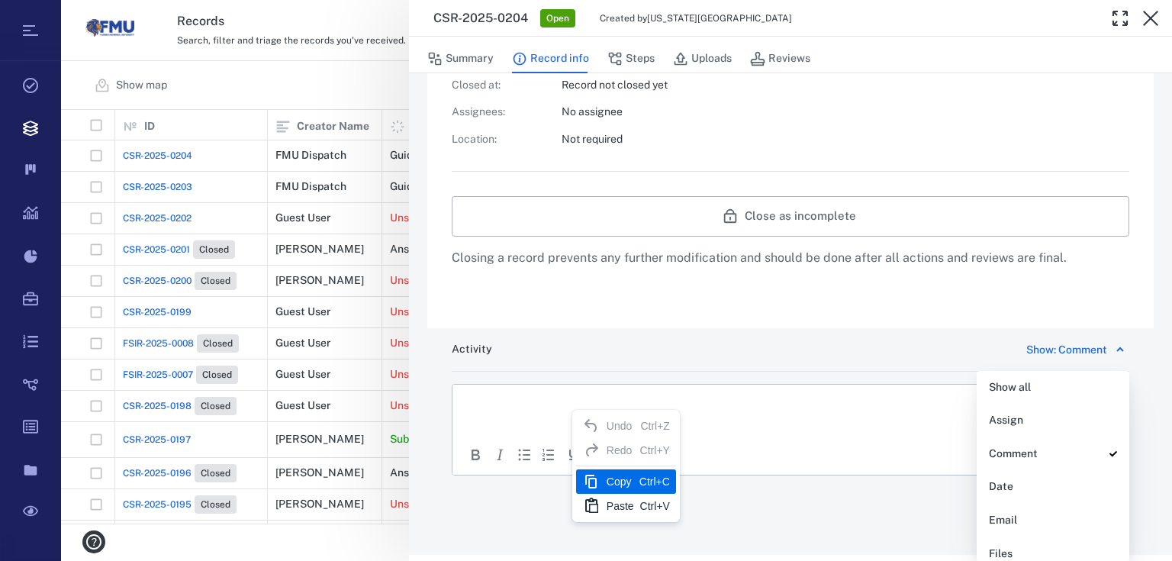
click at [629, 482] on div "Copy" at bounding box center [619, 481] width 27 height 18
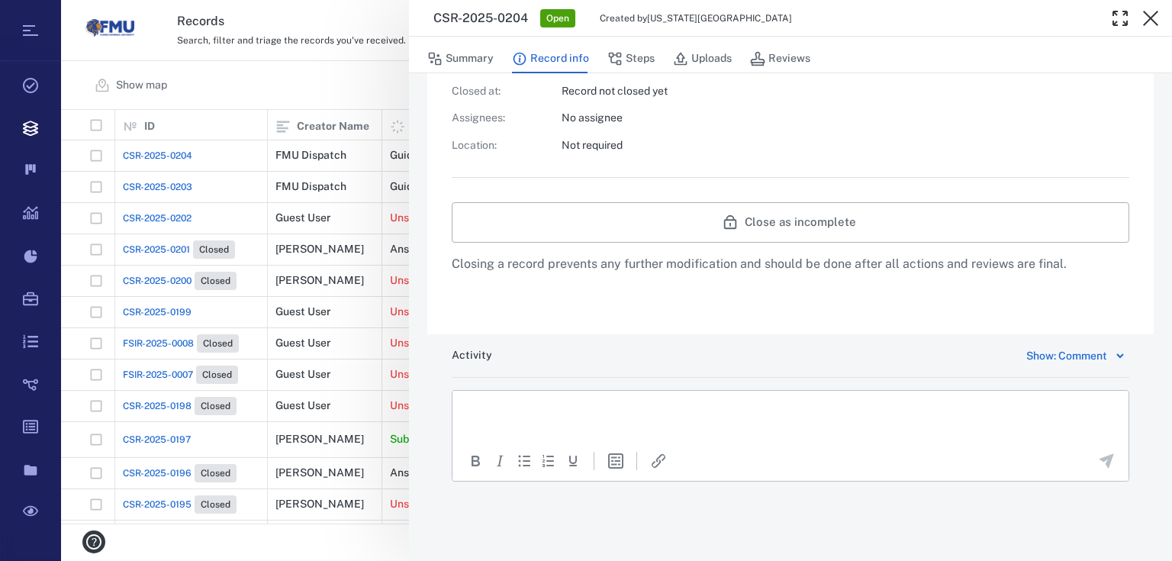
scroll to position [604, 0]
click at [661, 523] on div "Ctrl+V" at bounding box center [676, 519] width 30 height 18
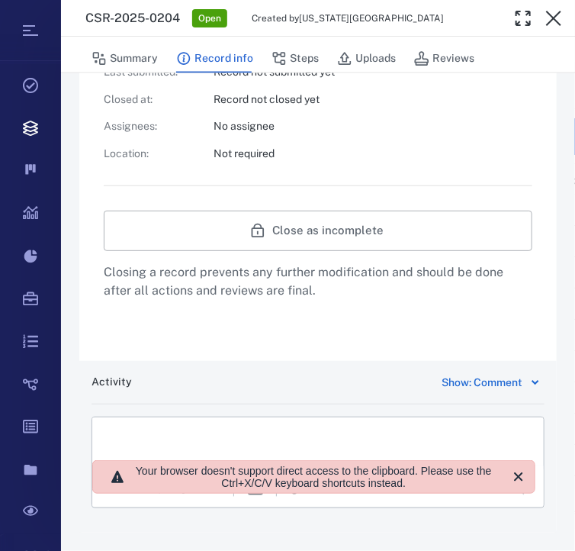
scroll to position [596, 0]
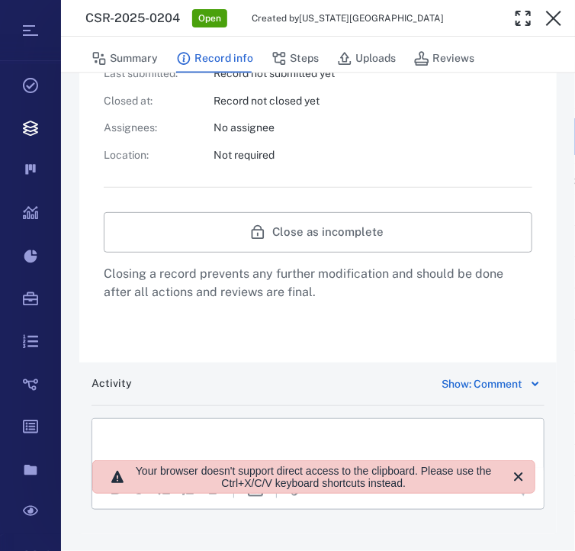
click at [532, 382] on icon at bounding box center [535, 383] width 6 height 3
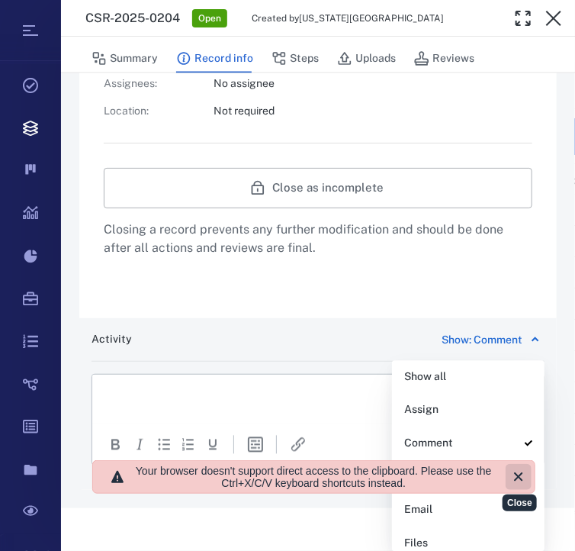
click at [518, 486] on icon "Close" at bounding box center [519, 477] width 18 height 18
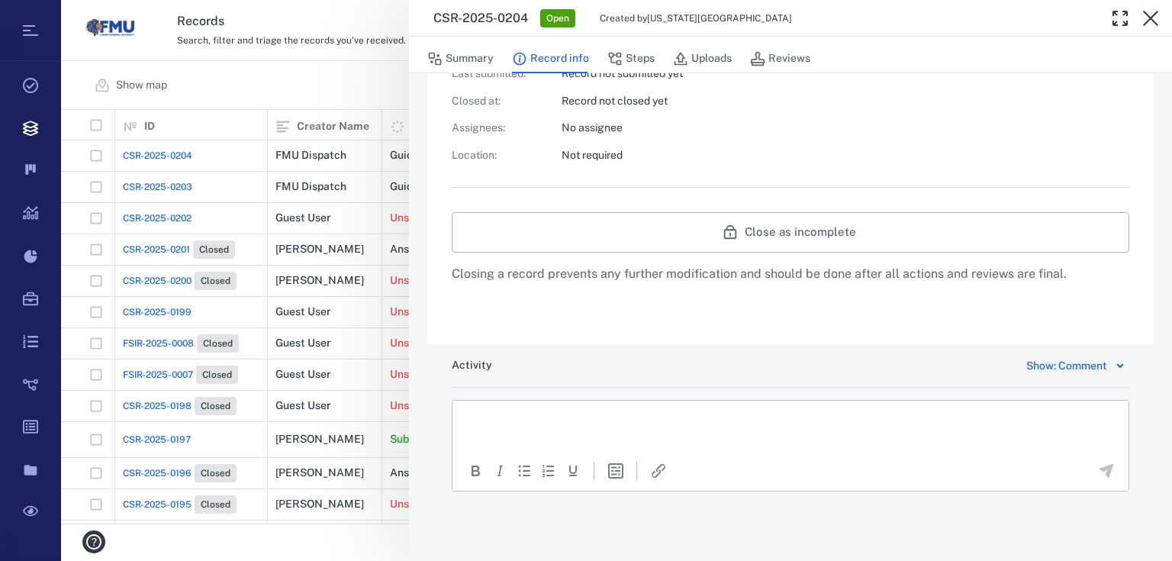
scroll to position [604, 0]
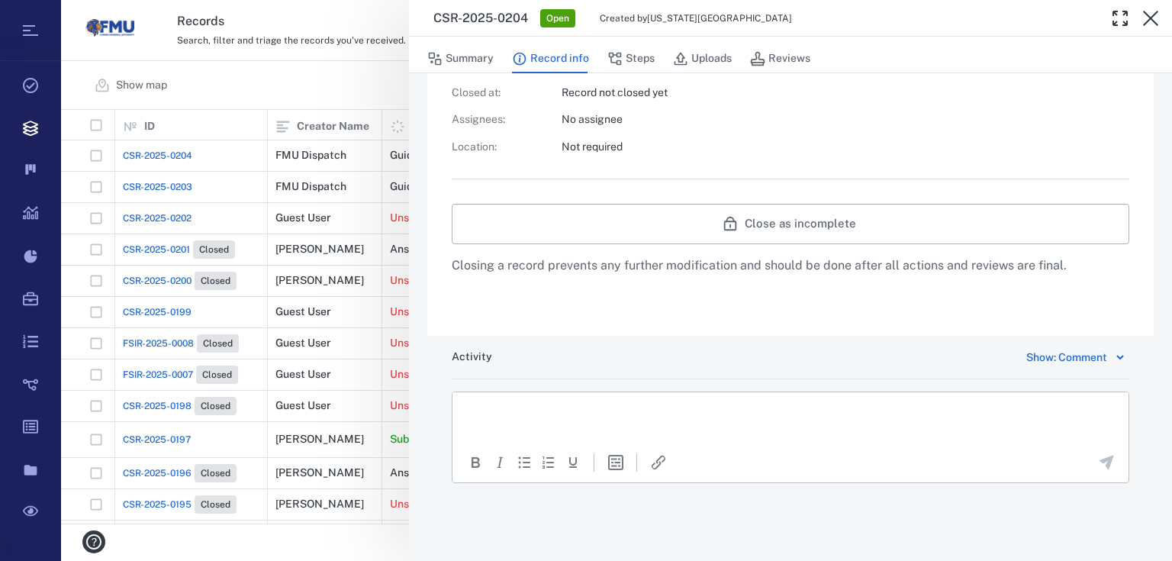
click at [691, 424] on html at bounding box center [790, 410] width 676 height 38
click at [1076, 360] on div "Show: Comment" at bounding box center [1066, 357] width 81 height 18
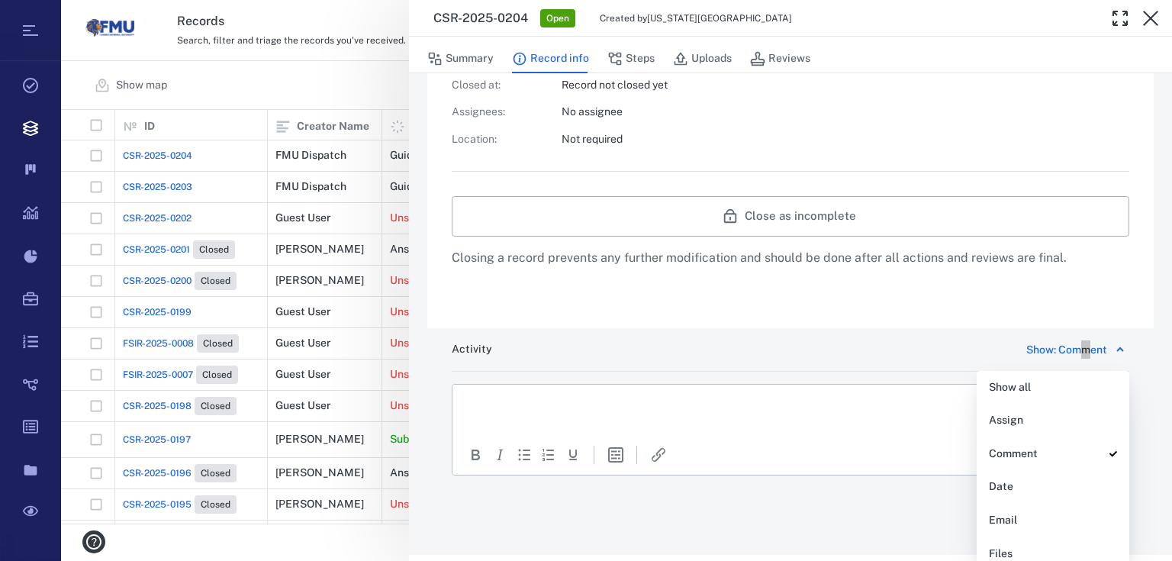
click at [691, 400] on p "Rich Text Area. Press ALT-0 for help." at bounding box center [790, 403] width 650 height 14
click at [620, 53] on icon "button" at bounding box center [614, 58] width 15 height 15
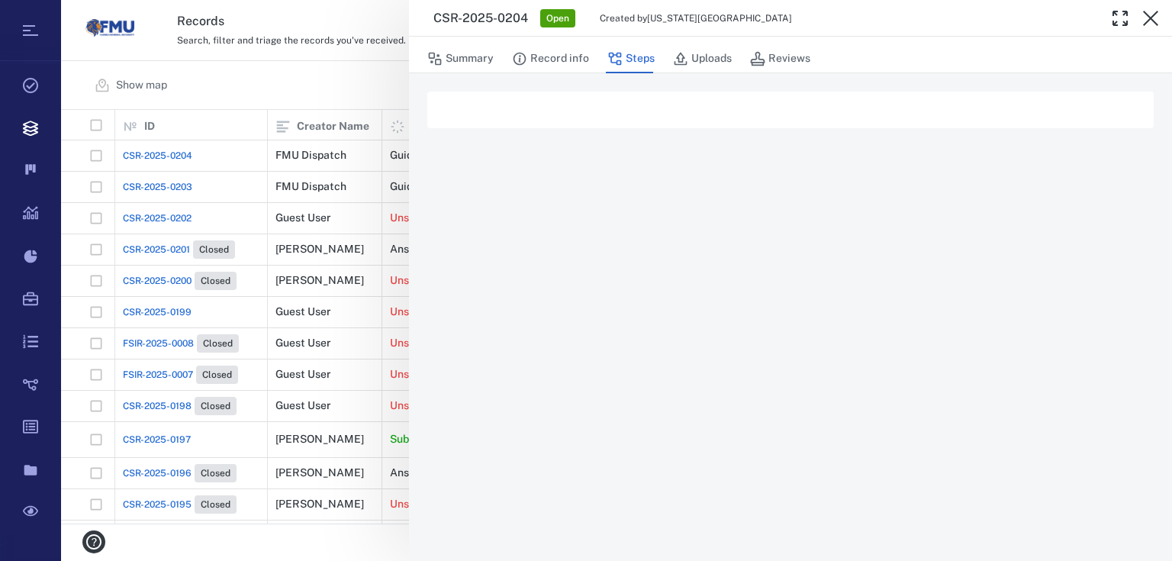
click at [628, 61] on button "Steps" at bounding box center [630, 58] width 47 height 29
click at [536, 47] on button "Record info" at bounding box center [550, 58] width 77 height 29
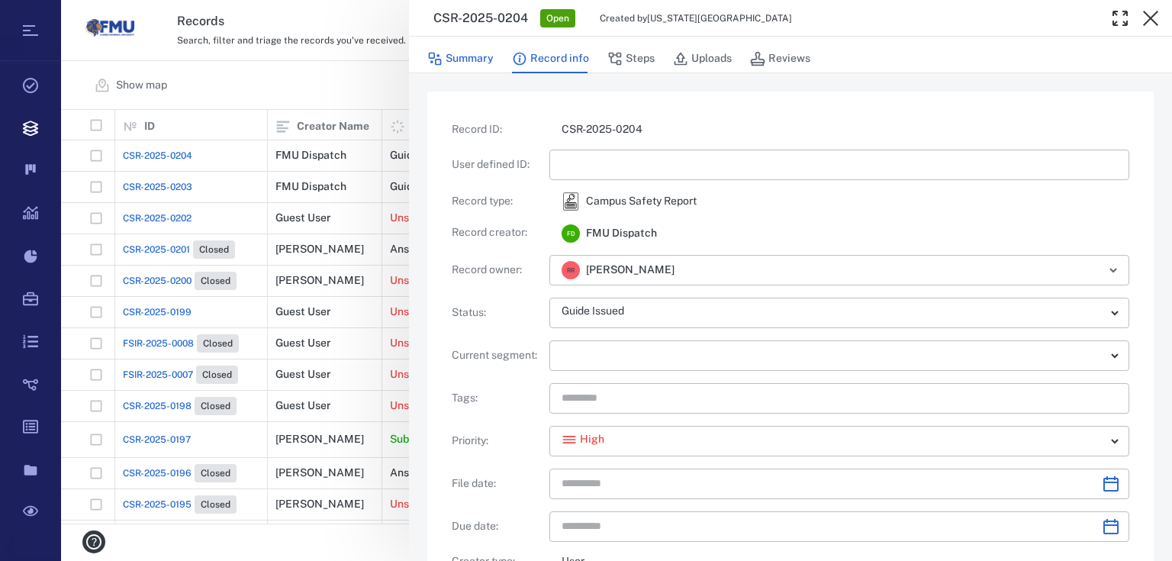
click at [470, 57] on button "Summary" at bounding box center [460, 58] width 66 height 29
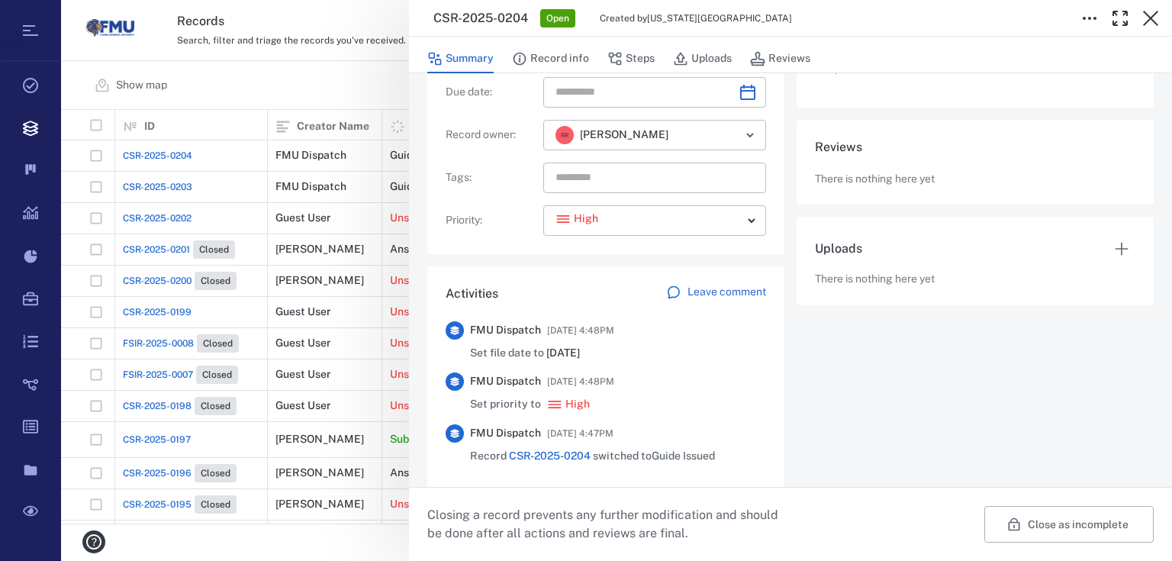
scroll to position [177, 0]
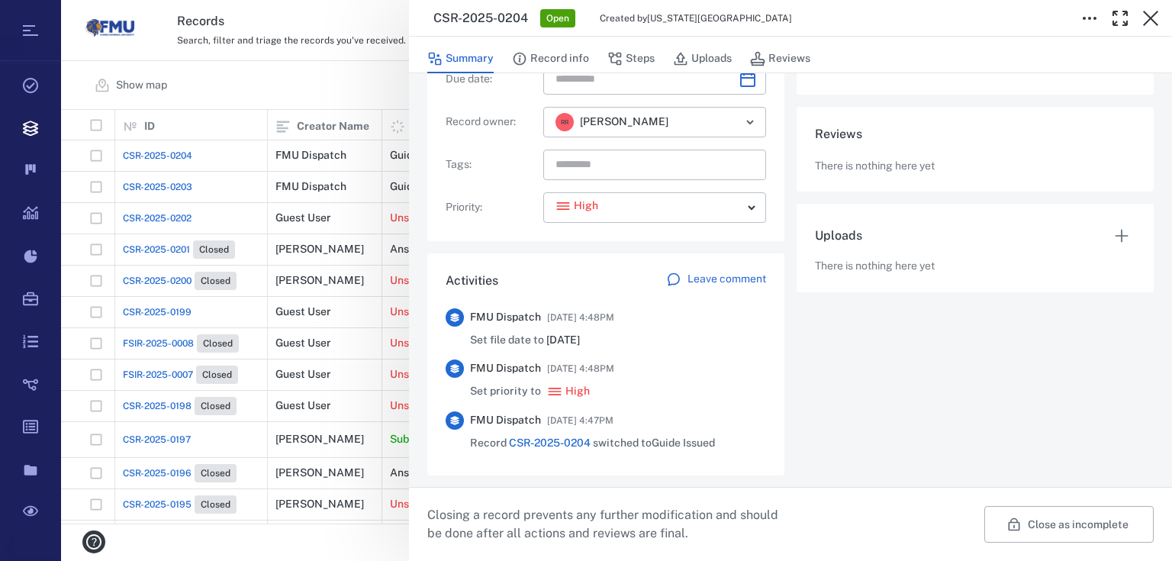
click at [549, 16] on span "Open" at bounding box center [557, 18] width 29 height 13
click at [564, 56] on button "Record info" at bounding box center [550, 58] width 77 height 29
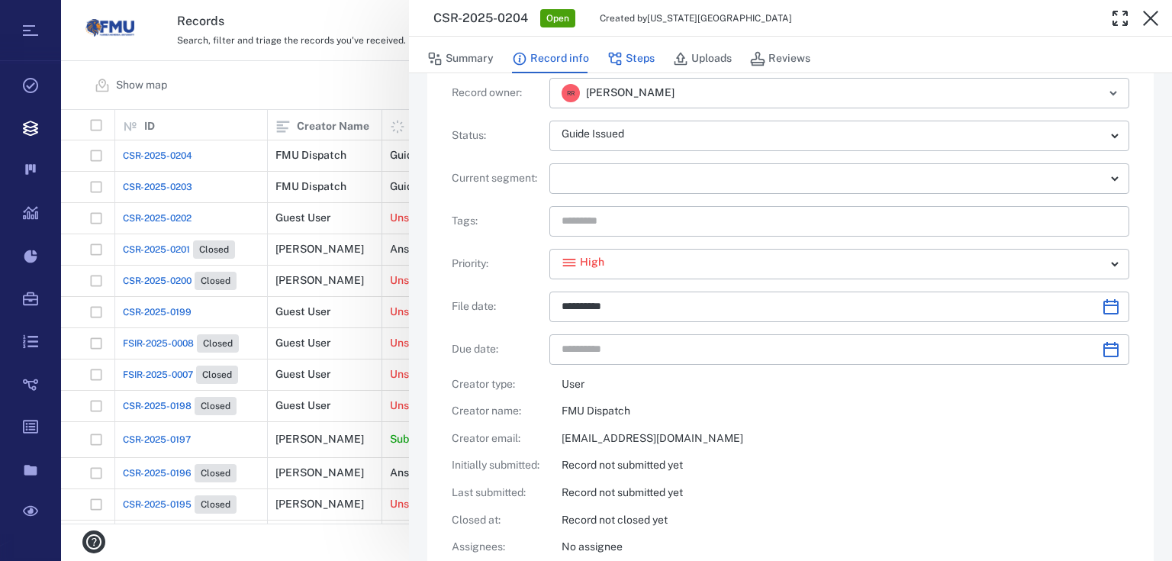
type input "**********"
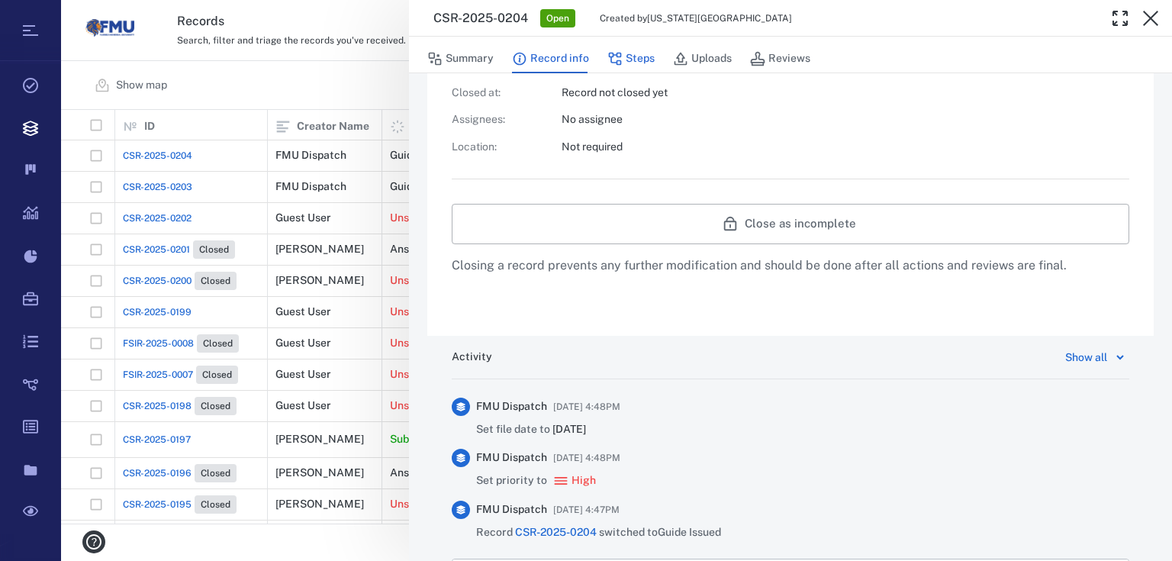
click at [627, 45] on button "Steps" at bounding box center [630, 58] width 47 height 29
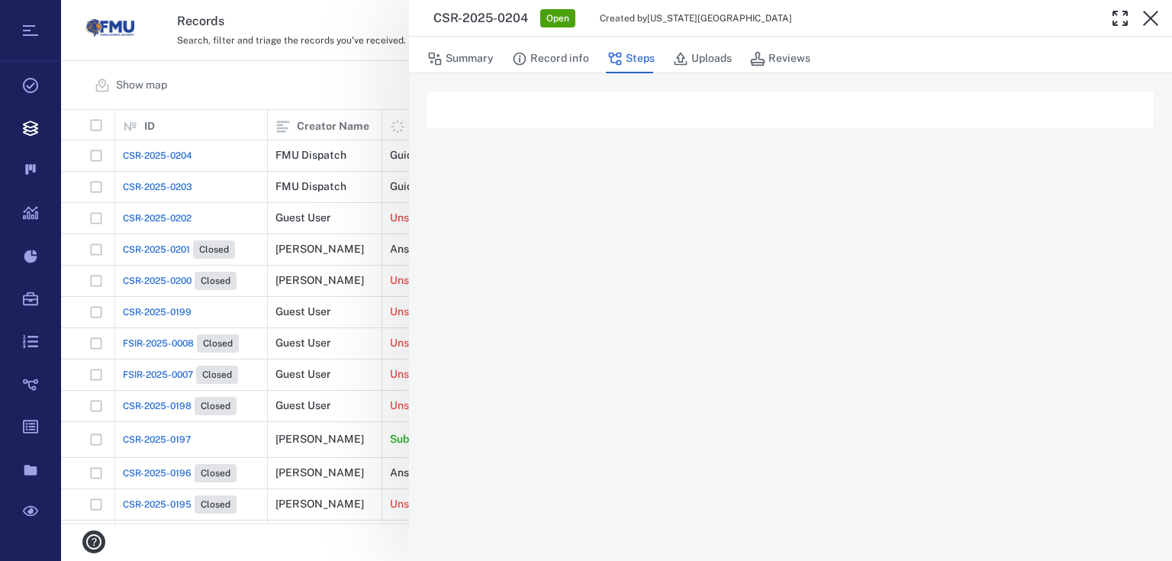
click at [509, 55] on div "Summary Record info Steps Uploads Reviews" at bounding box center [790, 58] width 726 height 31
click at [531, 63] on button "Record info" at bounding box center [550, 58] width 77 height 29
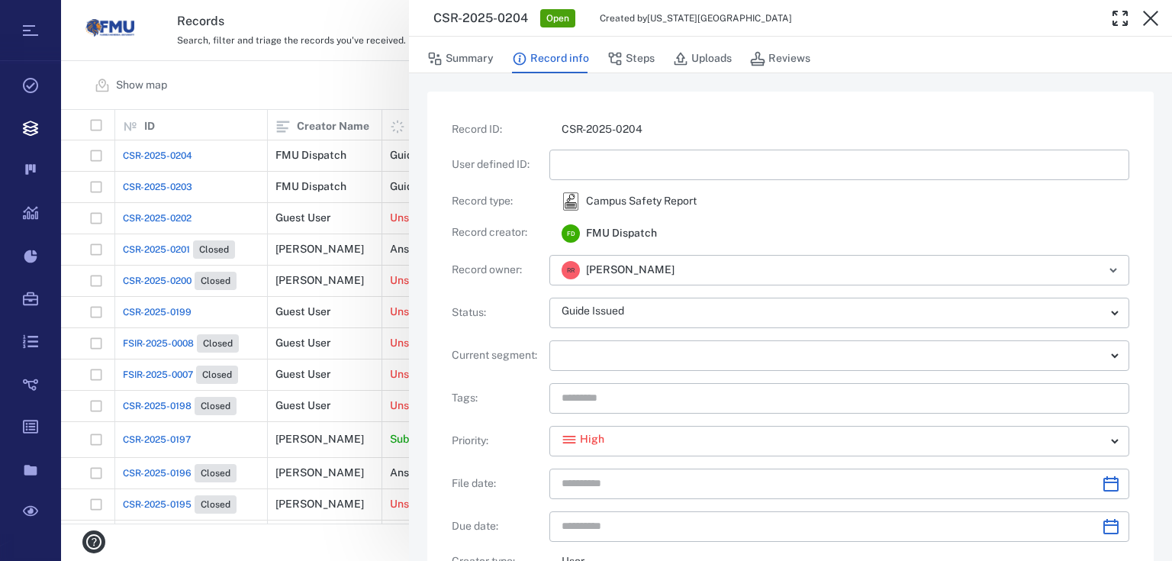
type input "**********"
click at [1160, 15] on button "button" at bounding box center [1150, 18] width 31 height 31
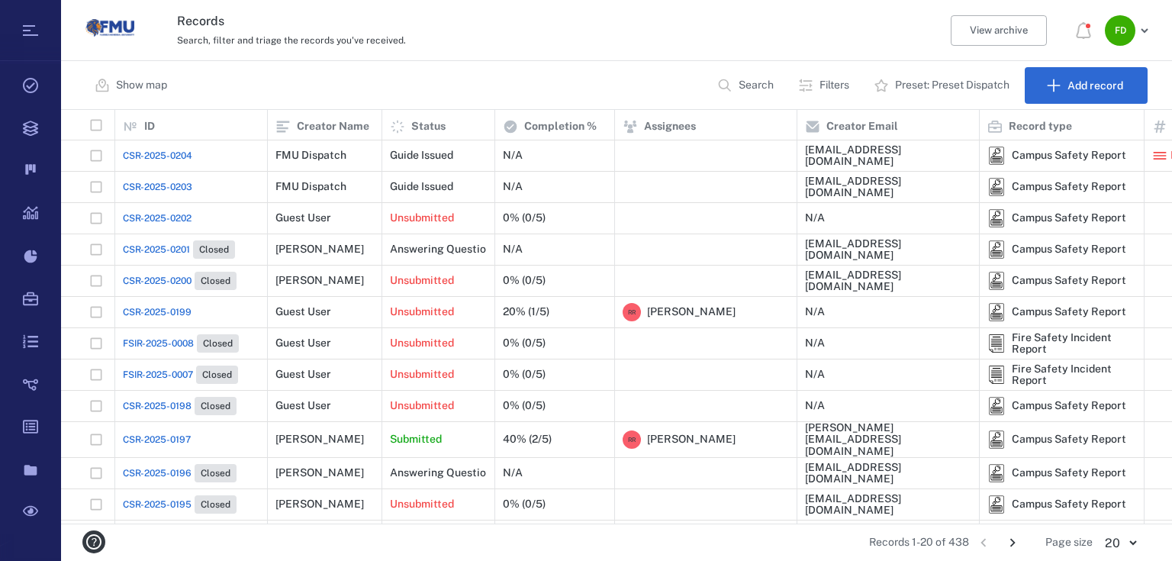
click at [1135, 34] on icon "button" at bounding box center [1144, 30] width 18 height 18
click at [1069, 128] on li "Log out" at bounding box center [1071, 132] width 162 height 37
